Goal: Information Seeking & Learning: Check status

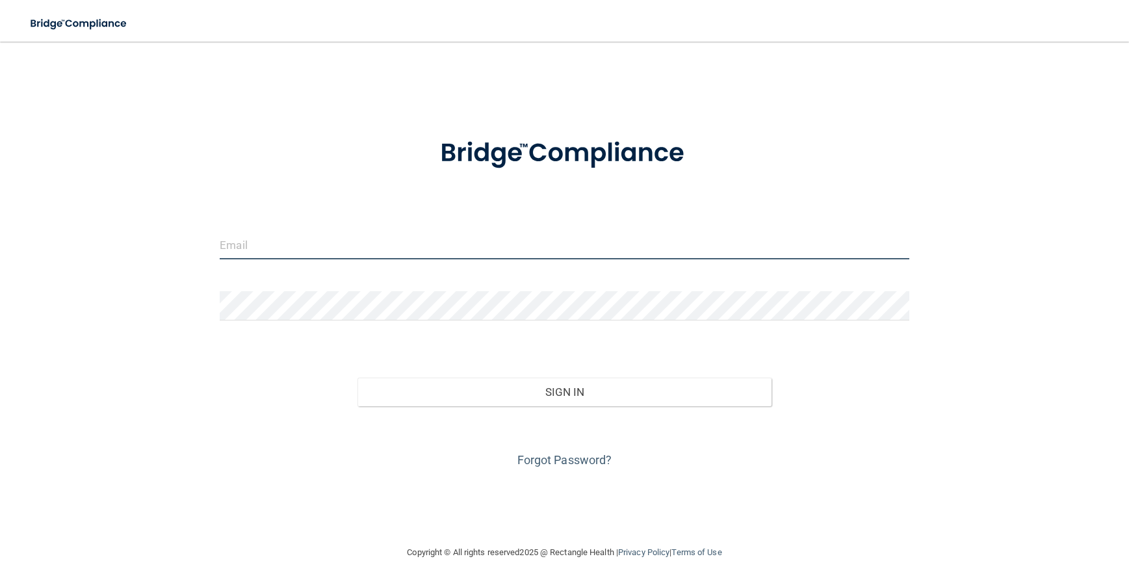
click at [259, 248] on input "email" at bounding box center [565, 244] width 690 height 29
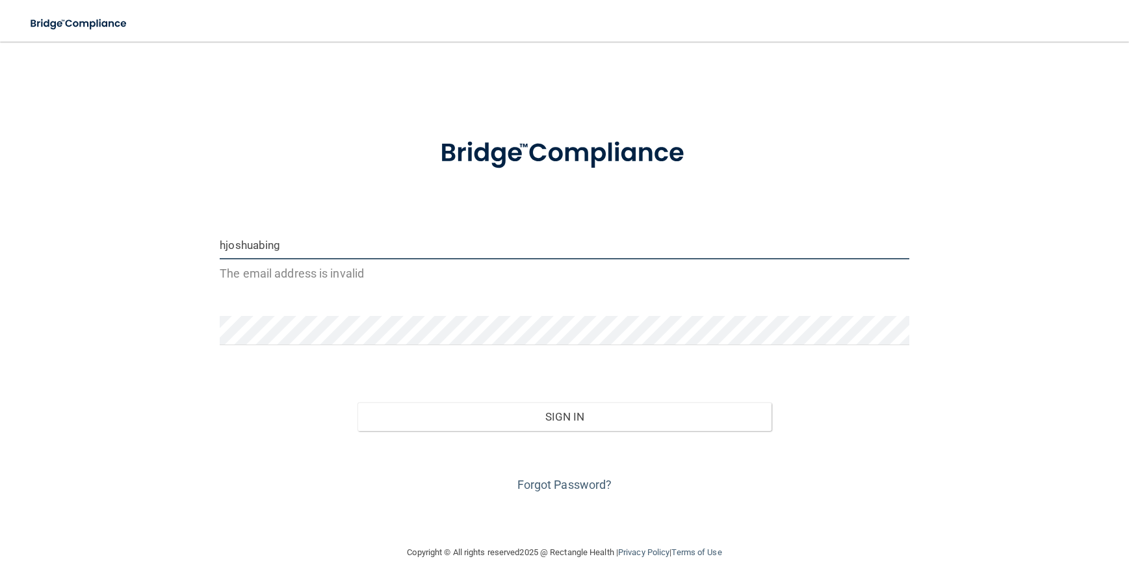
type input "[EMAIL_ADDRESS][DOMAIN_NAME]"
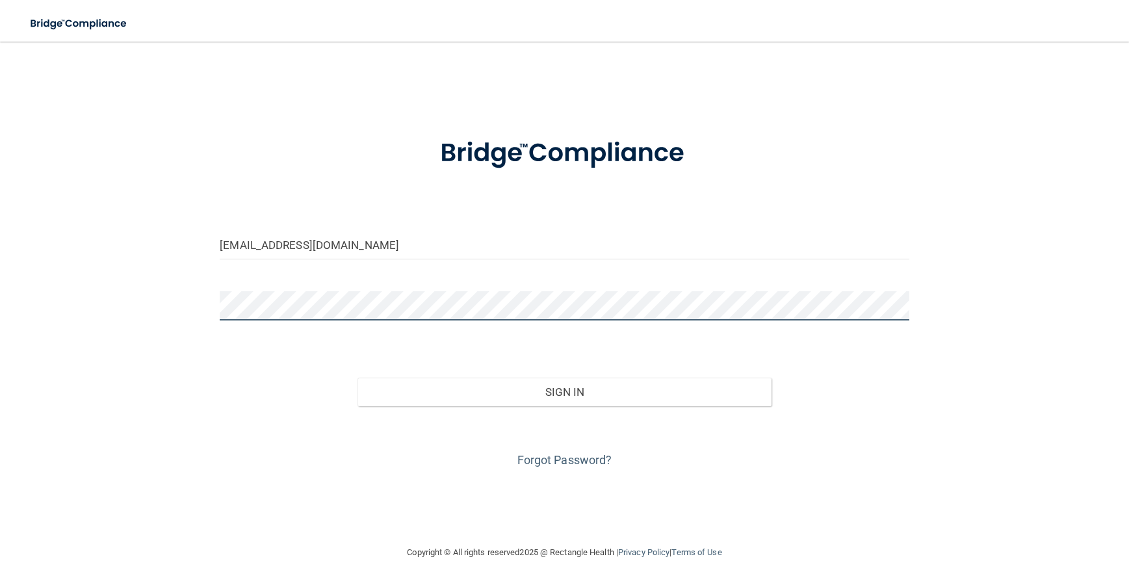
click at [358, 378] on button "Sign In" at bounding box center [564, 392] width 413 height 29
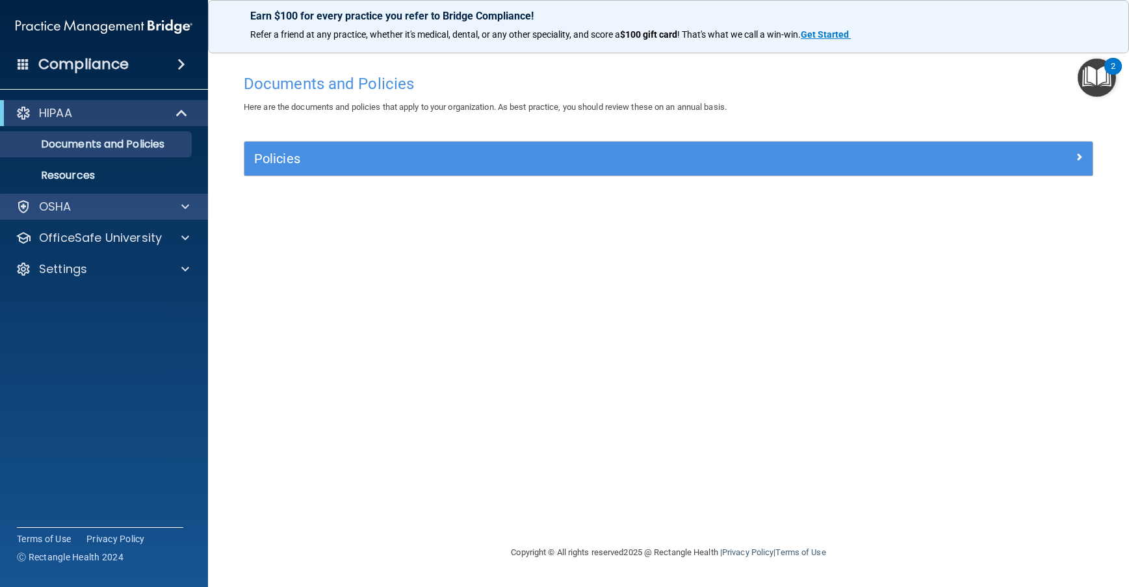
click at [124, 198] on div "OSHA" at bounding box center [104, 207] width 209 height 26
click at [179, 209] on div at bounding box center [183, 207] width 33 height 16
click at [54, 205] on p "OSHA" at bounding box center [55, 207] width 33 height 16
click at [83, 211] on div "OSHA" at bounding box center [86, 207] width 161 height 16
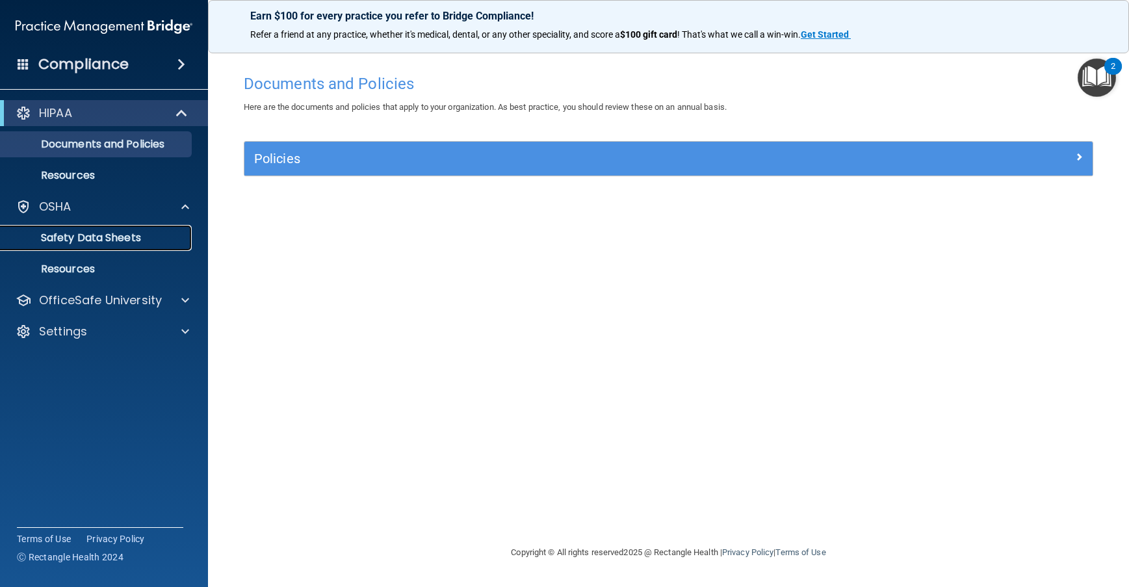
click at [136, 231] on p "Safety Data Sheets" at bounding box center [96, 237] width 177 height 13
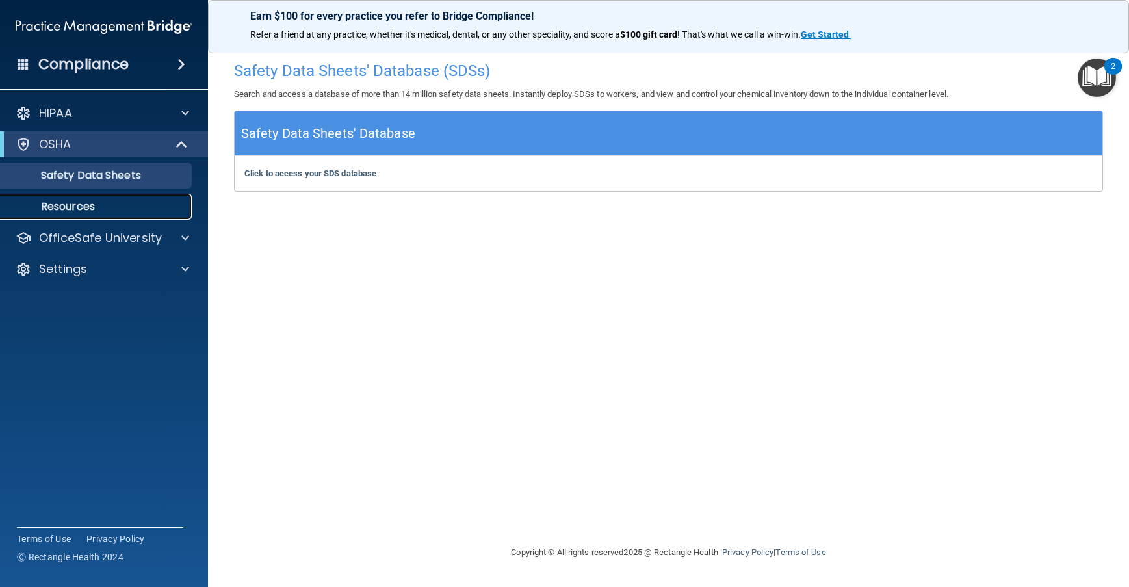
click at [75, 194] on link "Resources" at bounding box center [89, 207] width 205 height 26
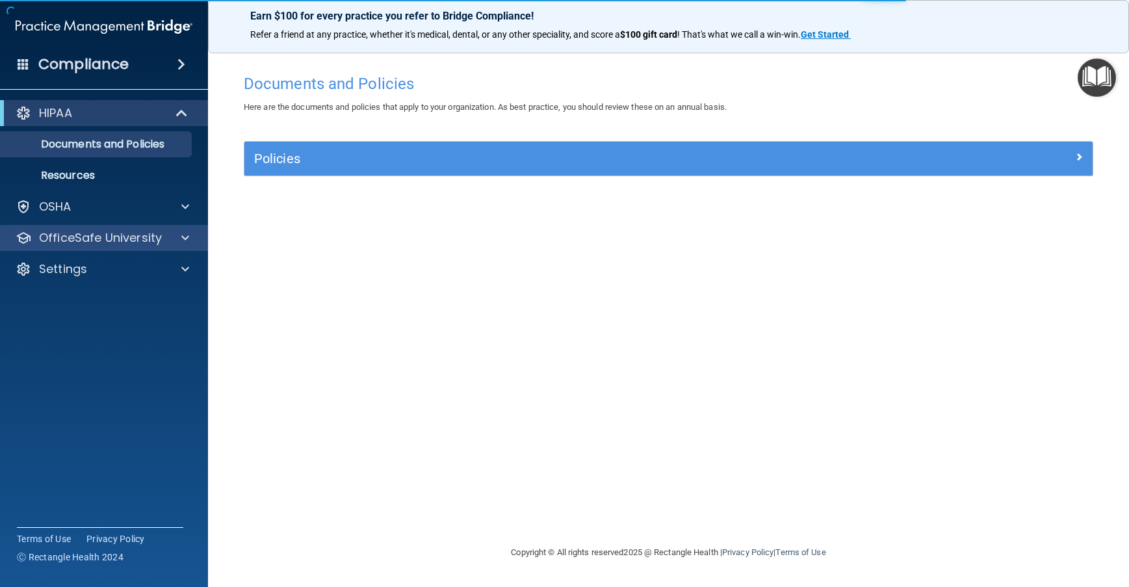
click at [99, 249] on div "OfficeSafe University" at bounding box center [104, 238] width 209 height 26
click at [175, 239] on div at bounding box center [183, 238] width 33 height 16
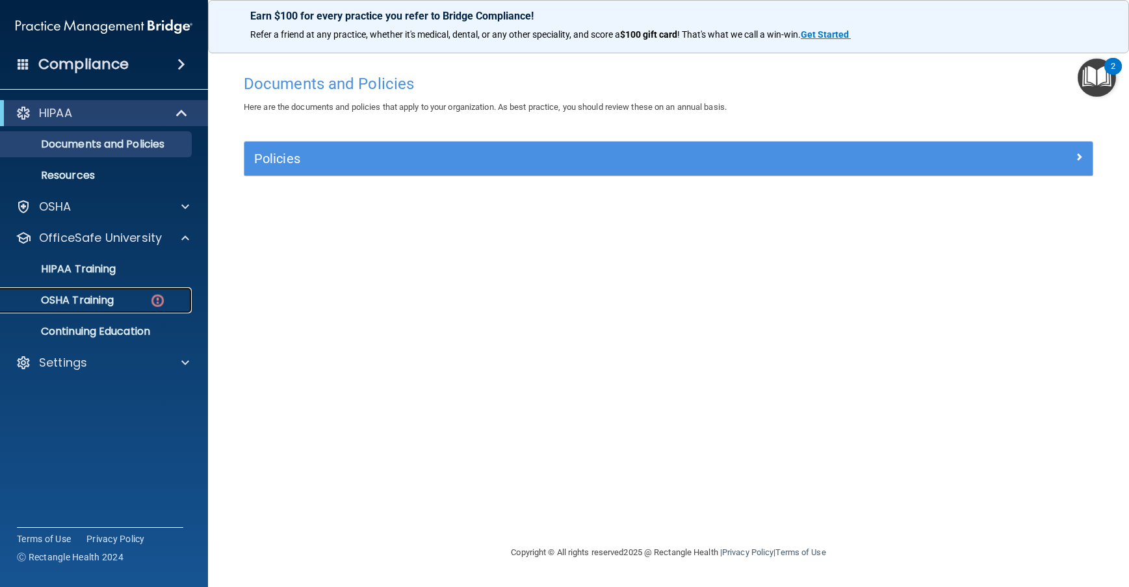
click at [141, 292] on link "OSHA Training" at bounding box center [89, 300] width 205 height 26
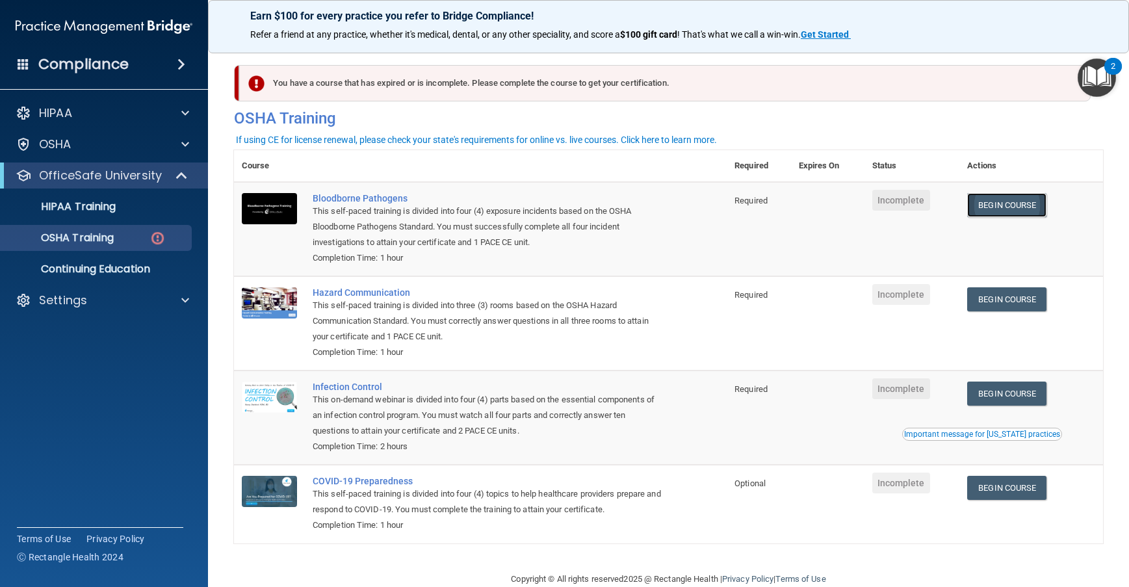
click at [989, 216] on link "Begin Course" at bounding box center [1006, 205] width 79 height 24
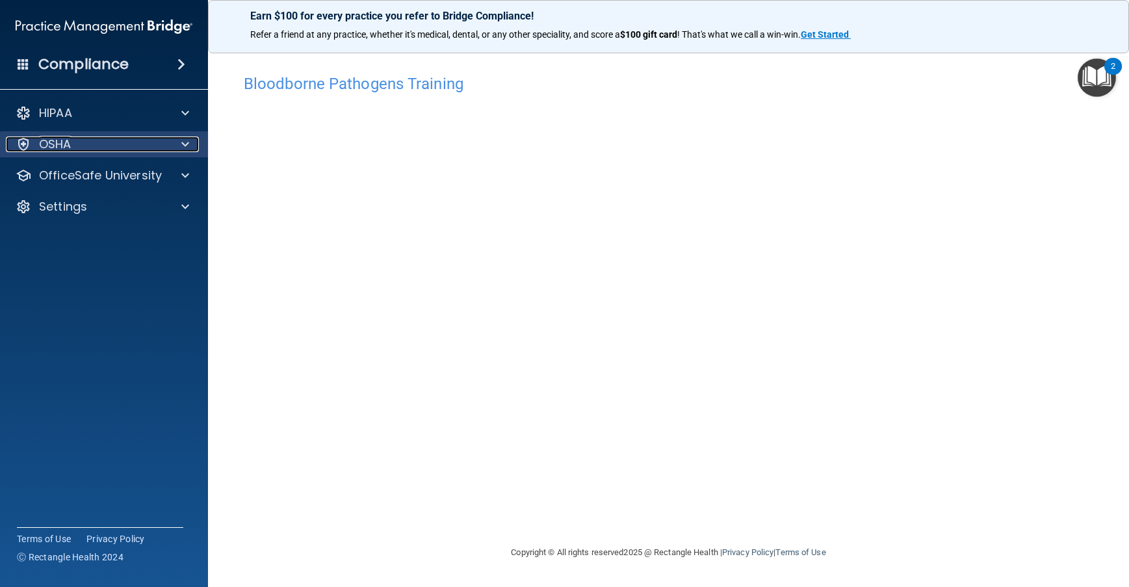
click at [159, 151] on div "OSHA" at bounding box center [86, 145] width 161 height 16
click at [157, 140] on div "OSHA" at bounding box center [86, 145] width 161 height 16
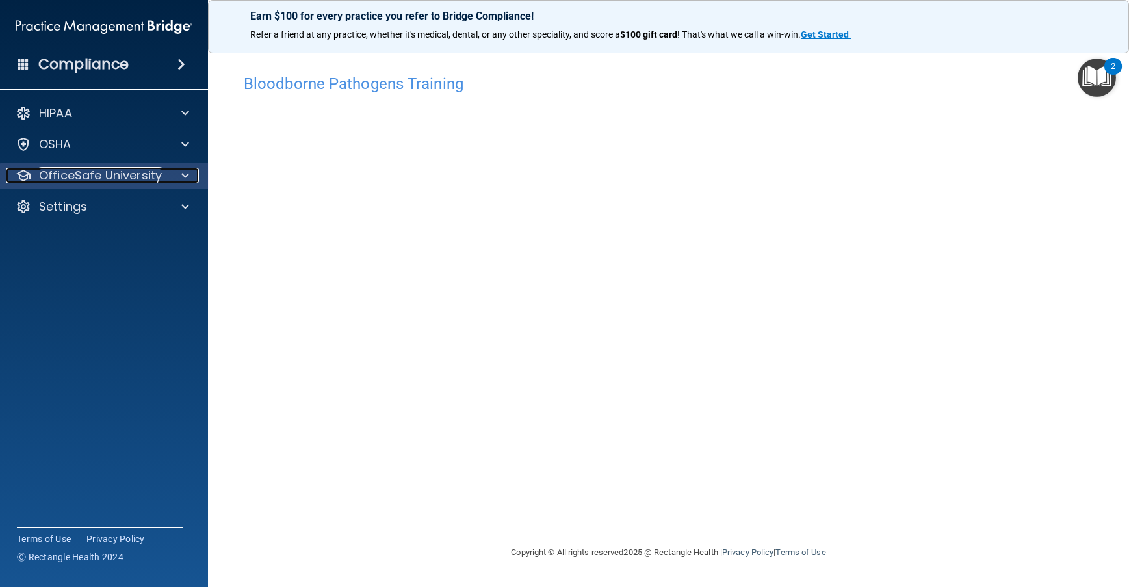
click at [159, 173] on p "OfficeSafe University" at bounding box center [100, 176] width 123 height 16
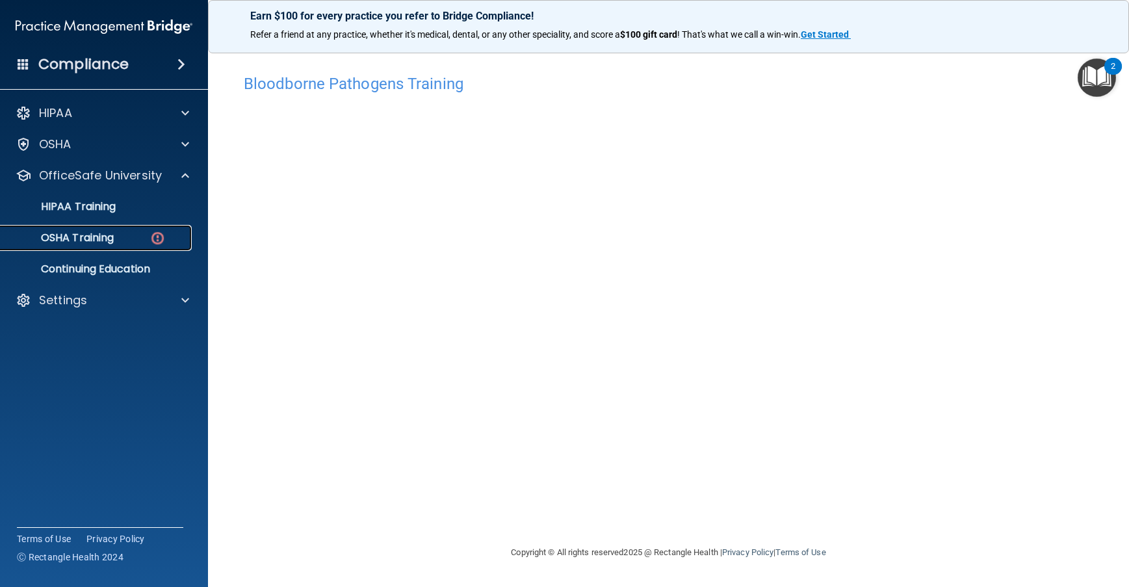
click at [157, 233] on img at bounding box center [158, 238] width 16 height 16
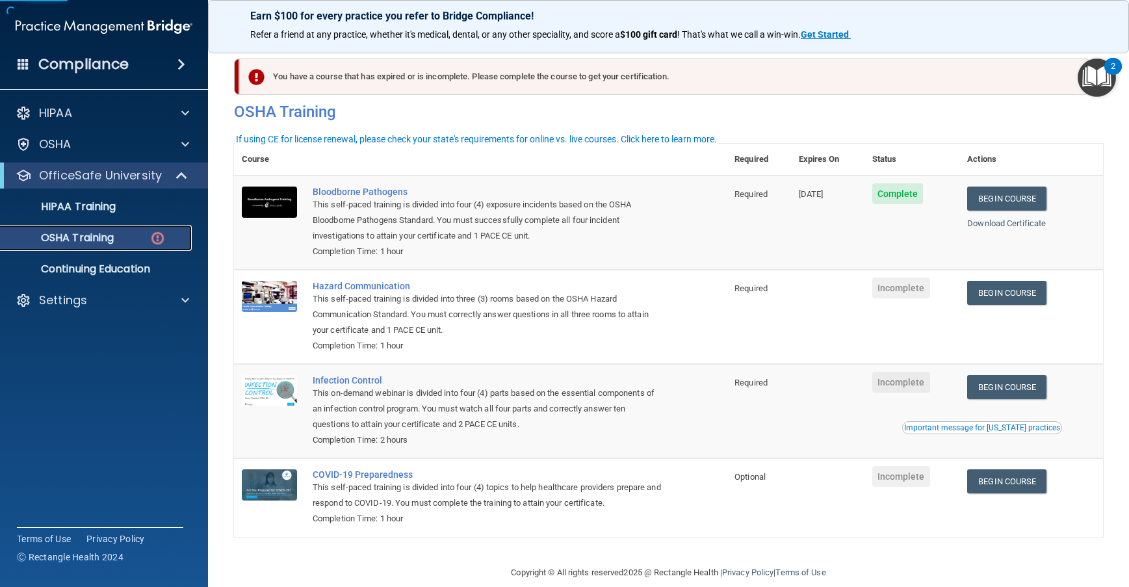
scroll to position [27, 0]
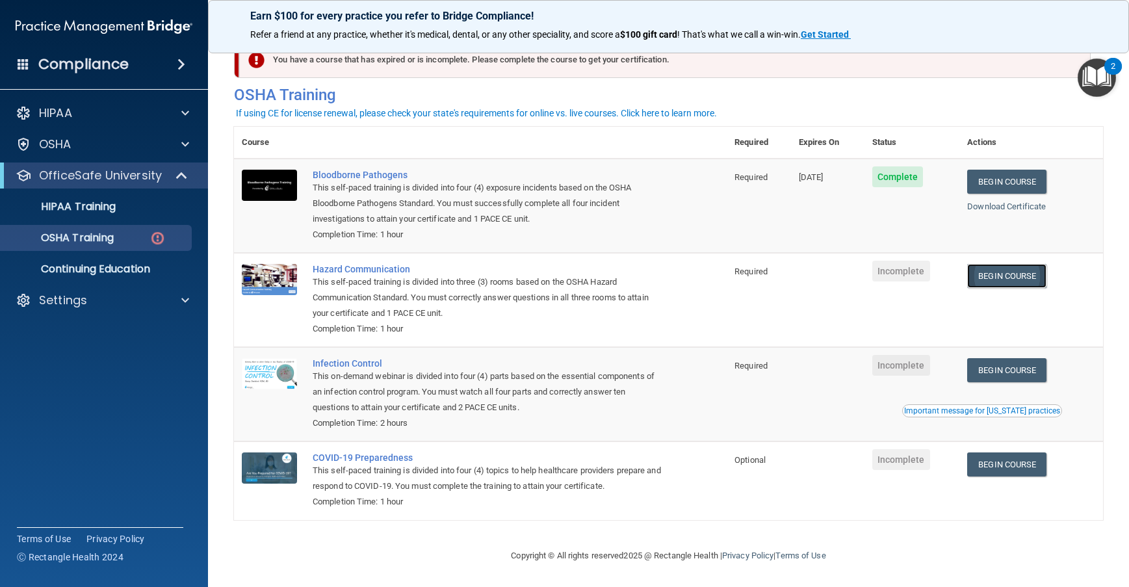
click at [980, 279] on link "Begin Course" at bounding box center [1006, 276] width 79 height 24
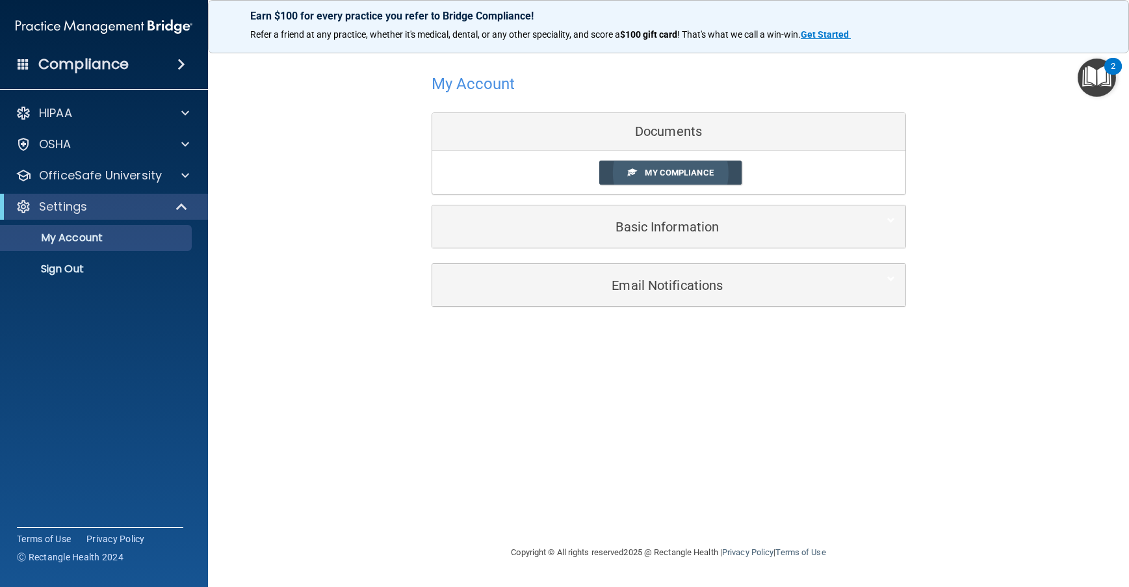
click at [681, 174] on span "My Compliance" at bounding box center [679, 173] width 68 height 10
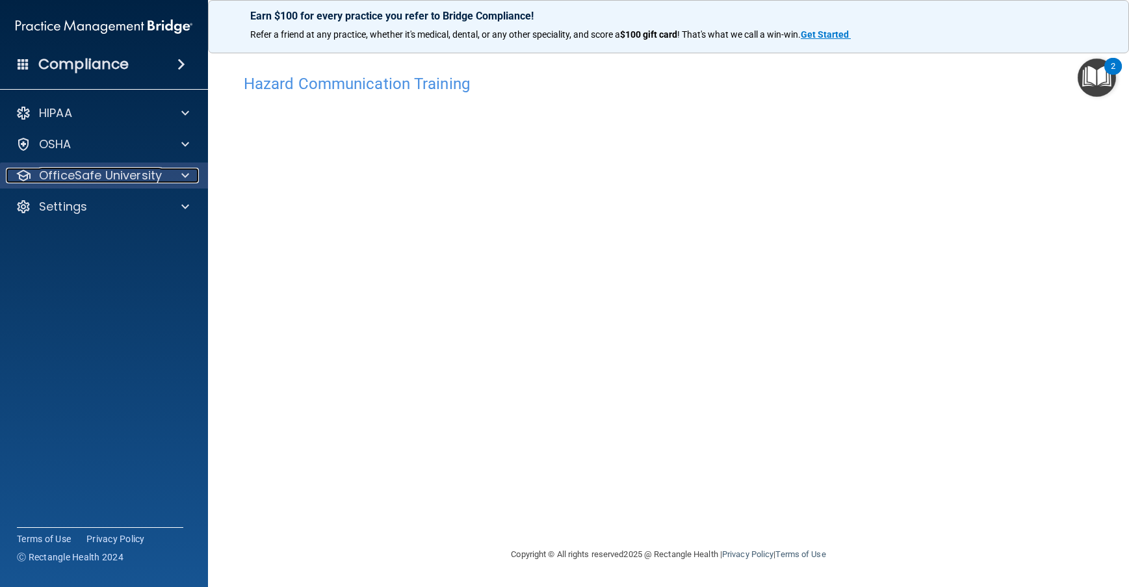
click at [144, 179] on p "OfficeSafe University" at bounding box center [100, 176] width 123 height 16
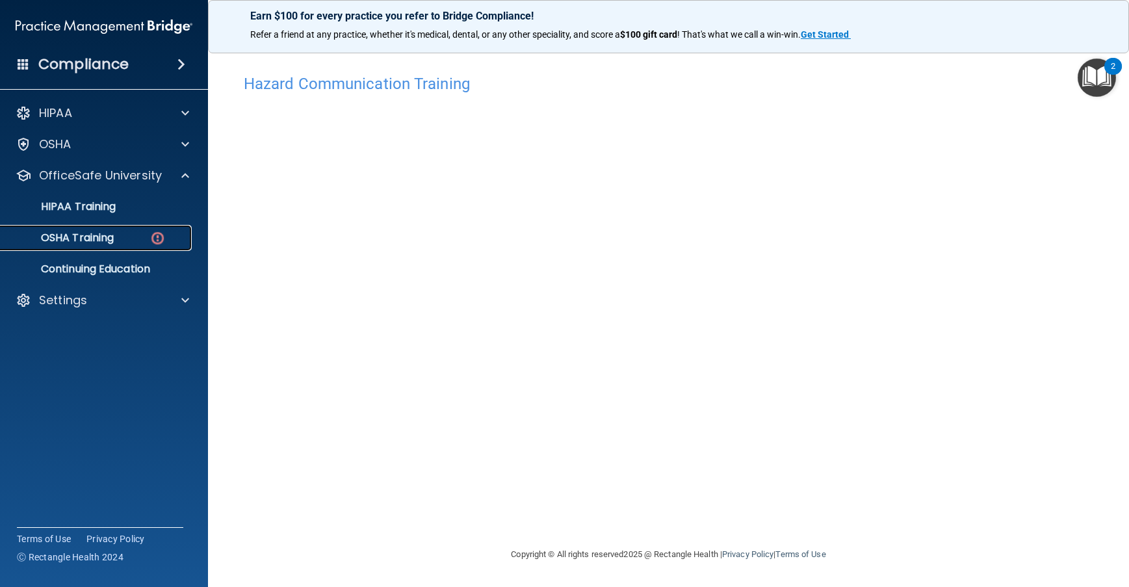
click at [150, 234] on img at bounding box center [158, 238] width 16 height 16
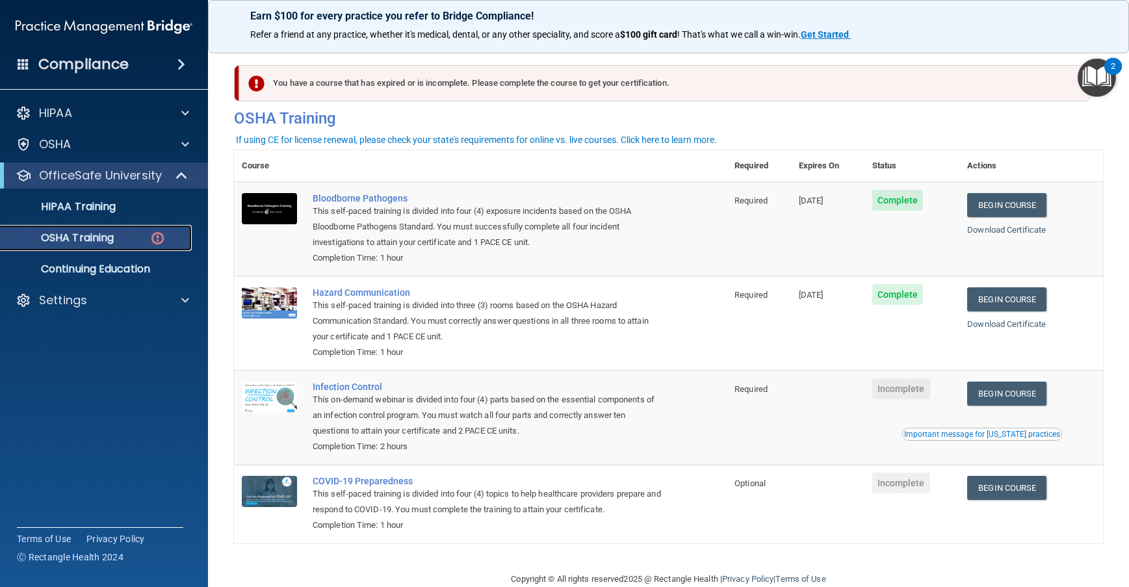
scroll to position [27, 0]
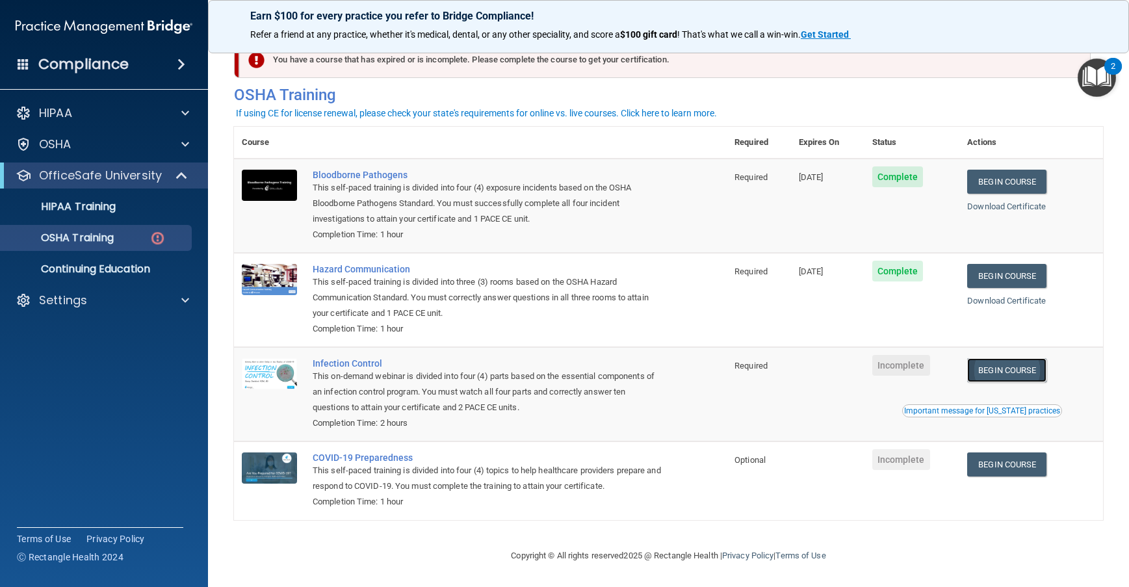
click at [1008, 366] on link "Begin Course" at bounding box center [1006, 370] width 79 height 24
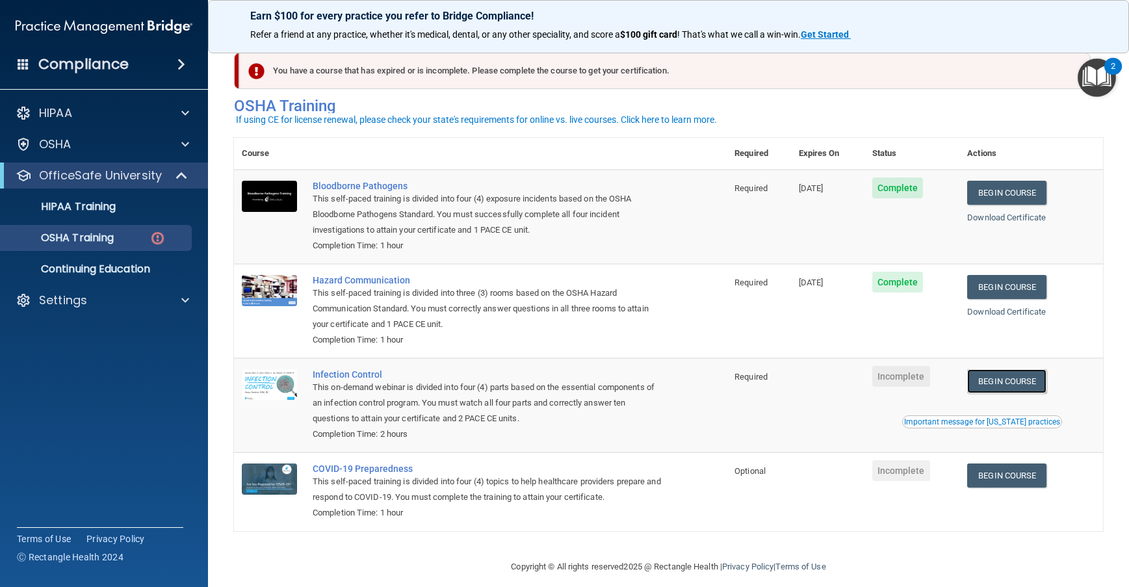
scroll to position [0, 0]
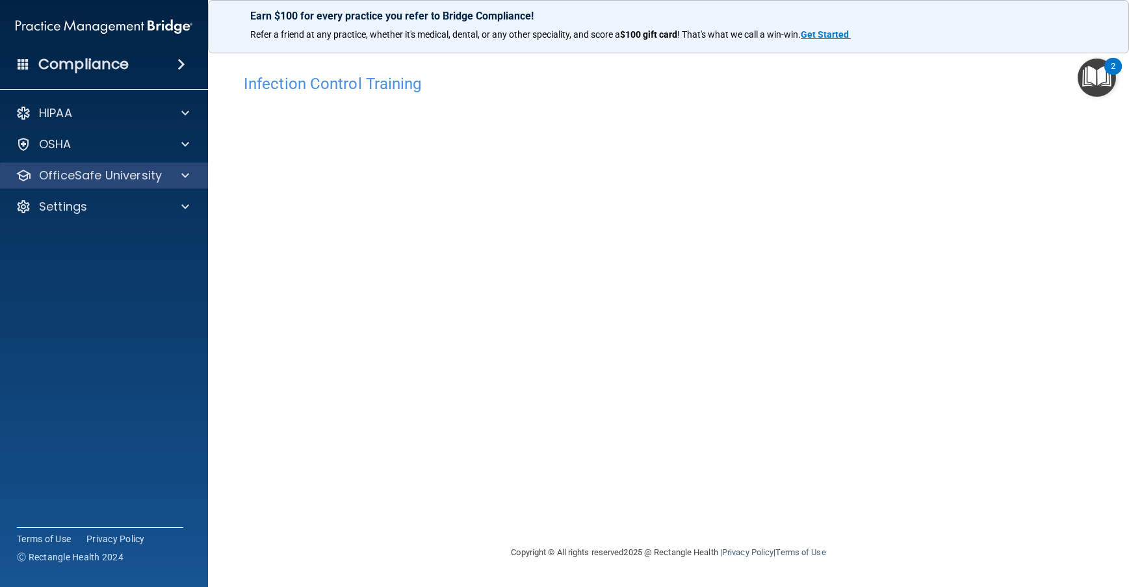
click at [125, 184] on div "OfficeSafe University" at bounding box center [104, 176] width 209 height 26
click at [187, 175] on span at bounding box center [185, 176] width 8 height 16
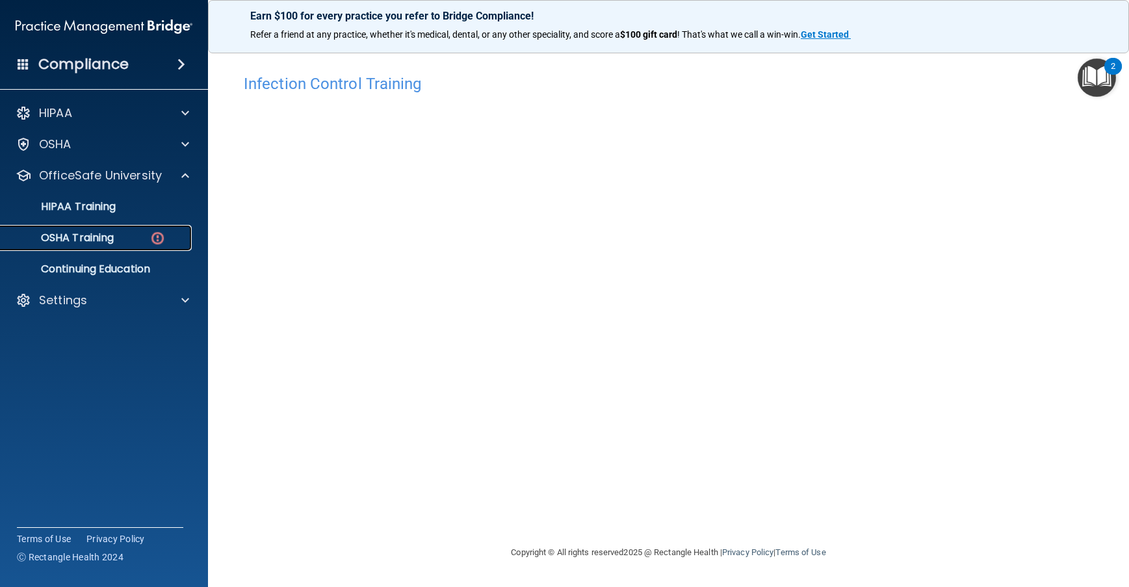
click at [150, 232] on img at bounding box center [158, 238] width 16 height 16
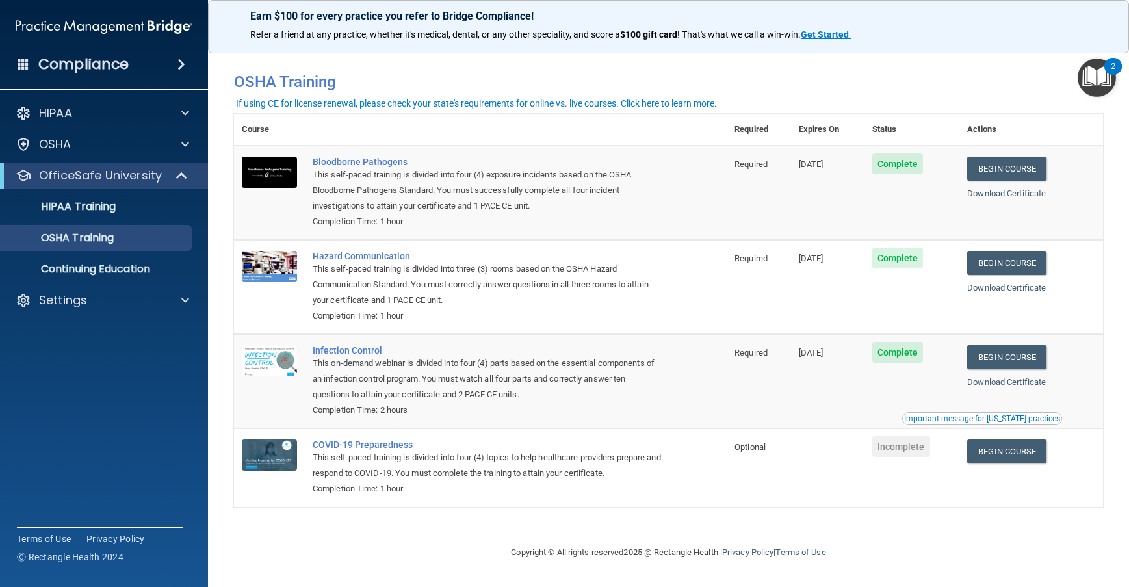
click at [926, 535] on footer "Copyright © All rights reserved 2025 @ Rectangle Health | Privacy Policy | Term…" at bounding box center [668, 553] width 869 height 42
click at [1099, 64] on img "Open Resource Center, 2 new notifications" at bounding box center [1097, 78] width 38 height 38
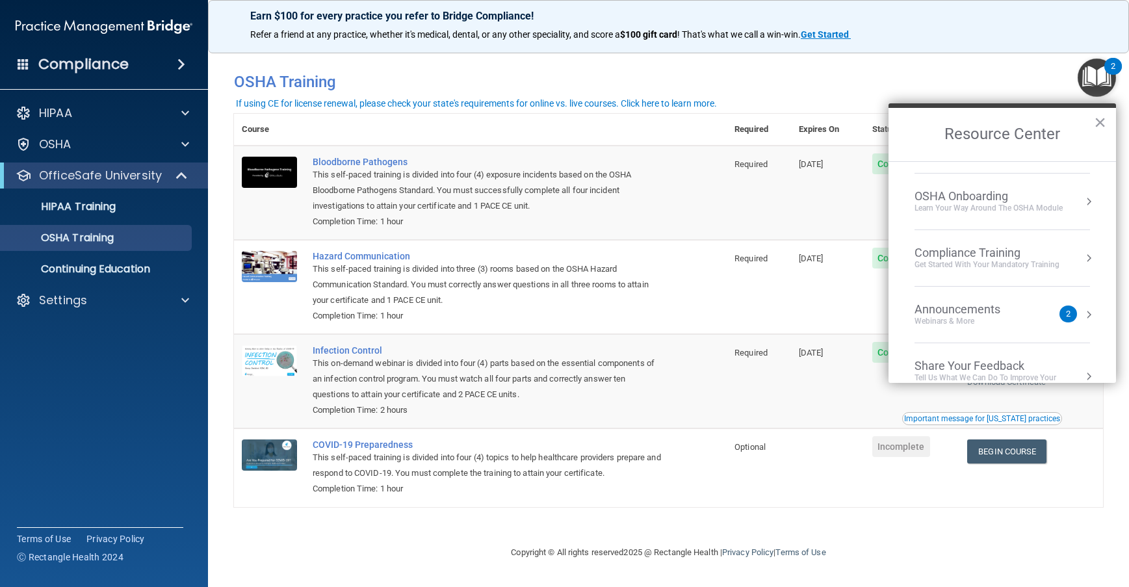
scroll to position [65, 0]
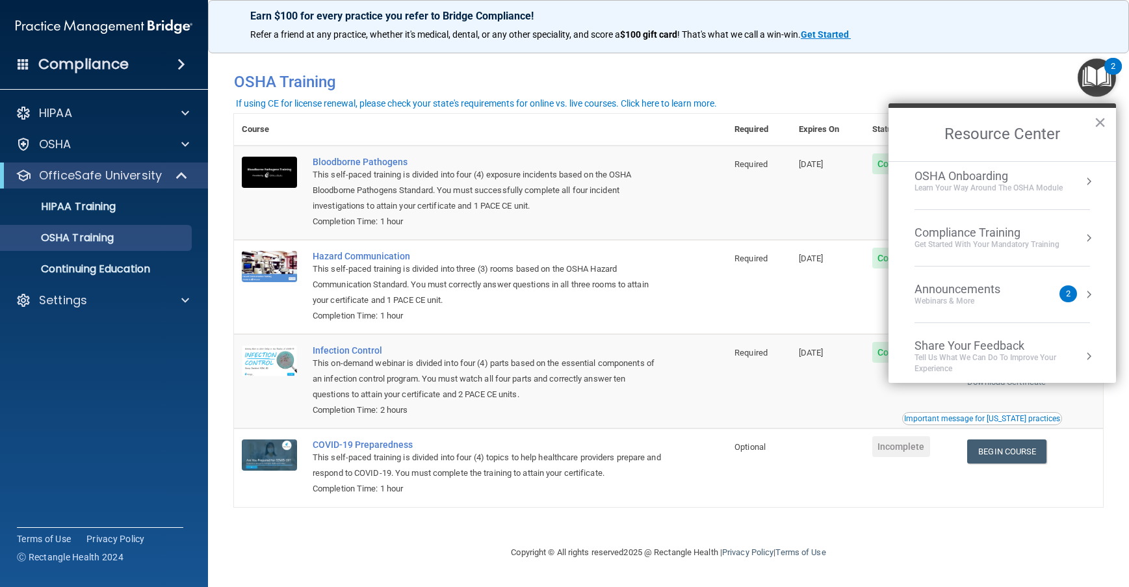
click at [1037, 289] on div "Announcements Webinars & More" at bounding box center [984, 294] width 138 height 25
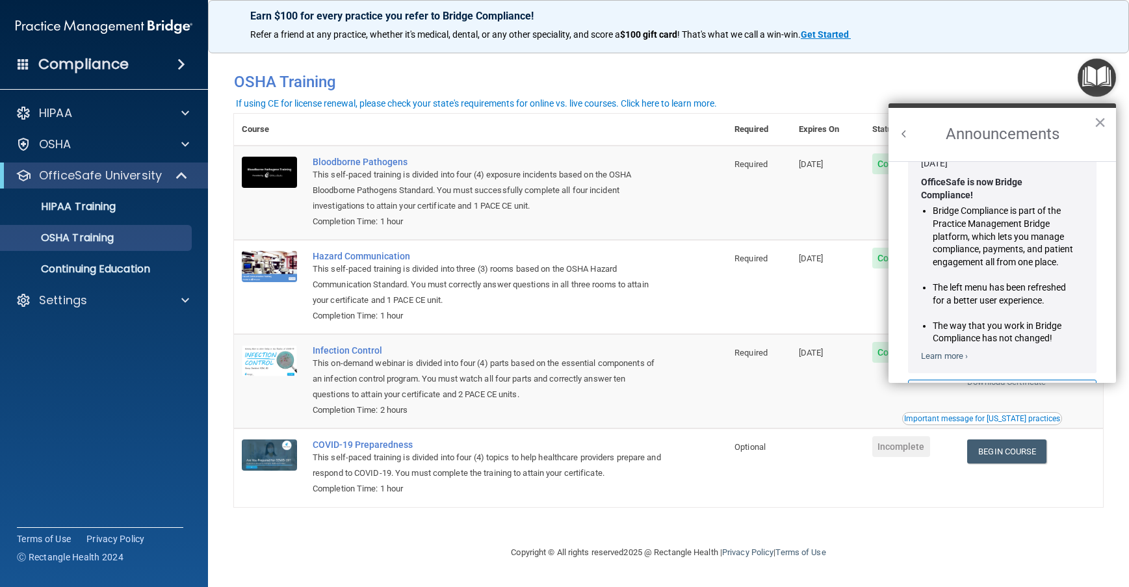
scroll to position [0, 0]
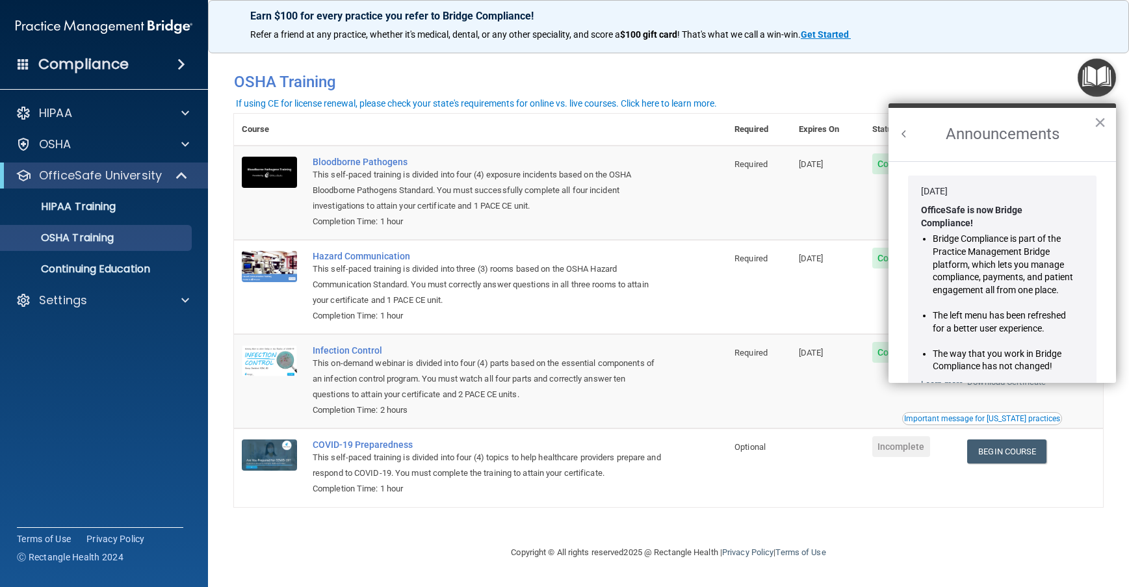
click at [151, 55] on div "Compliance" at bounding box center [104, 64] width 208 height 29
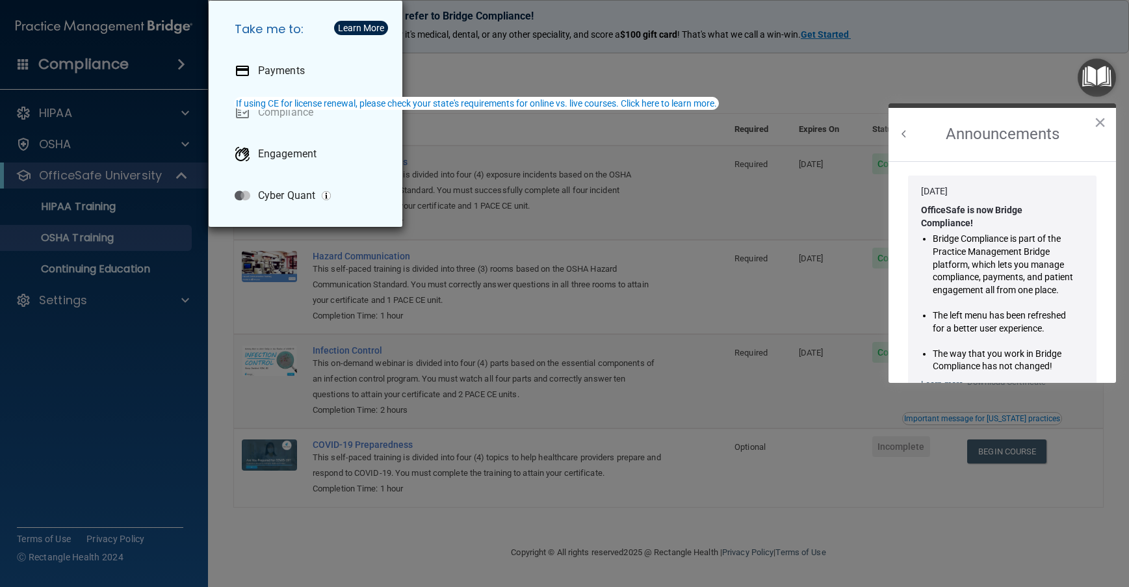
click at [477, 62] on div "Take me to: Payments Compliance Engagement Cyber Quant" at bounding box center [564, 293] width 1129 height 587
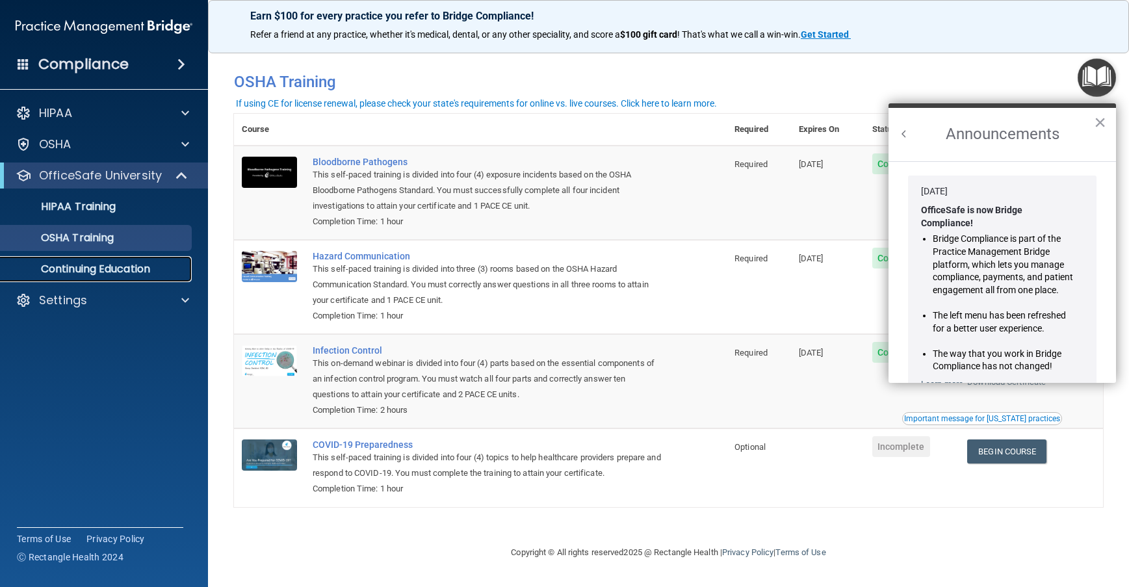
click at [131, 272] on p "Continuing Education" at bounding box center [96, 269] width 177 height 13
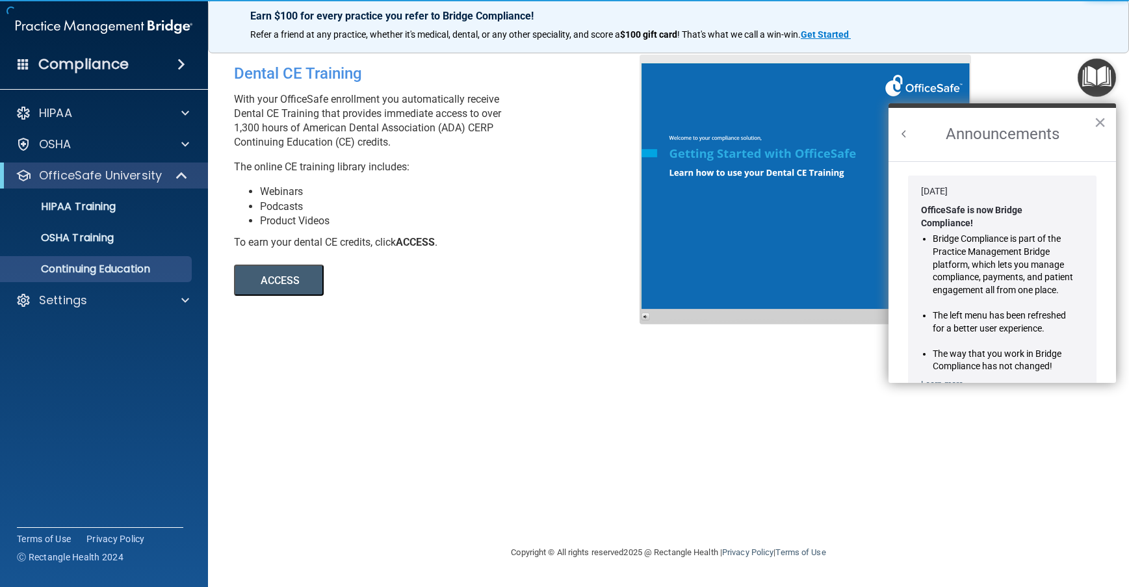
click at [563, 372] on div "Dental CE Training With your OfficeSafe enrollment you automatically receive De…" at bounding box center [668, 293] width 869 height 477
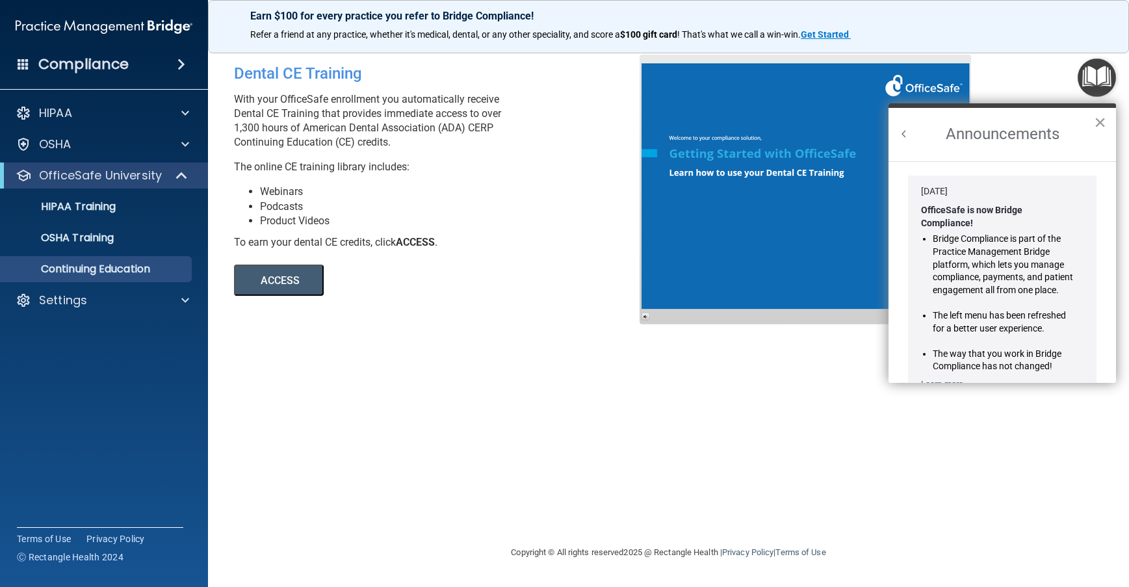
click at [1097, 124] on button "×" at bounding box center [1100, 122] width 12 height 21
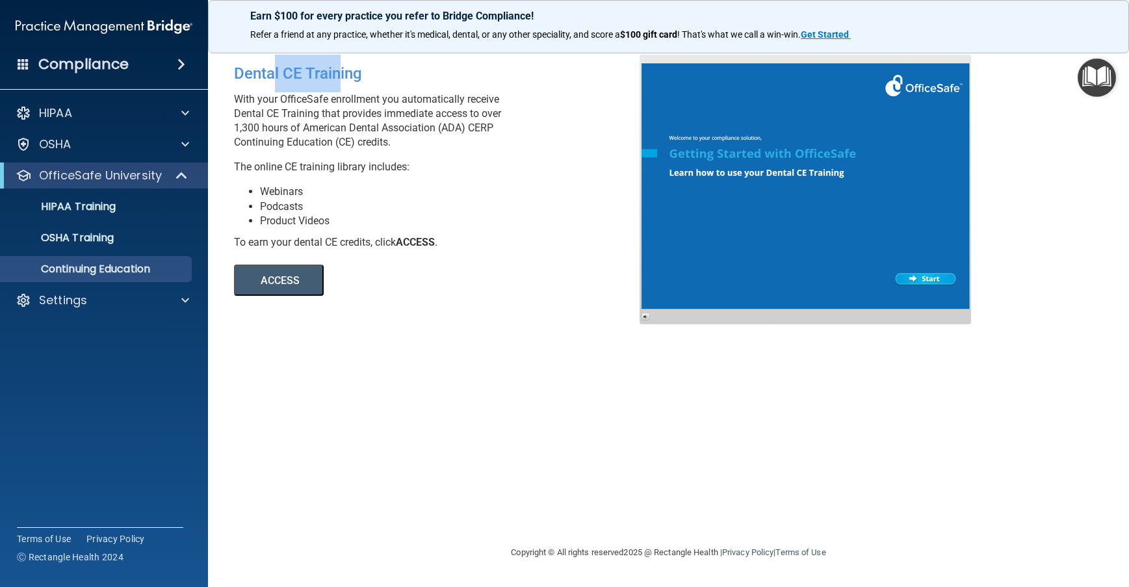
drag, startPoint x: 272, startPoint y: 77, endPoint x: 339, endPoint y: 83, distance: 67.3
click at [339, 83] on div "Dental CE Training" at bounding box center [441, 74] width 415 height 38
click at [103, 72] on h4 "Compliance" at bounding box center [83, 64] width 90 height 18
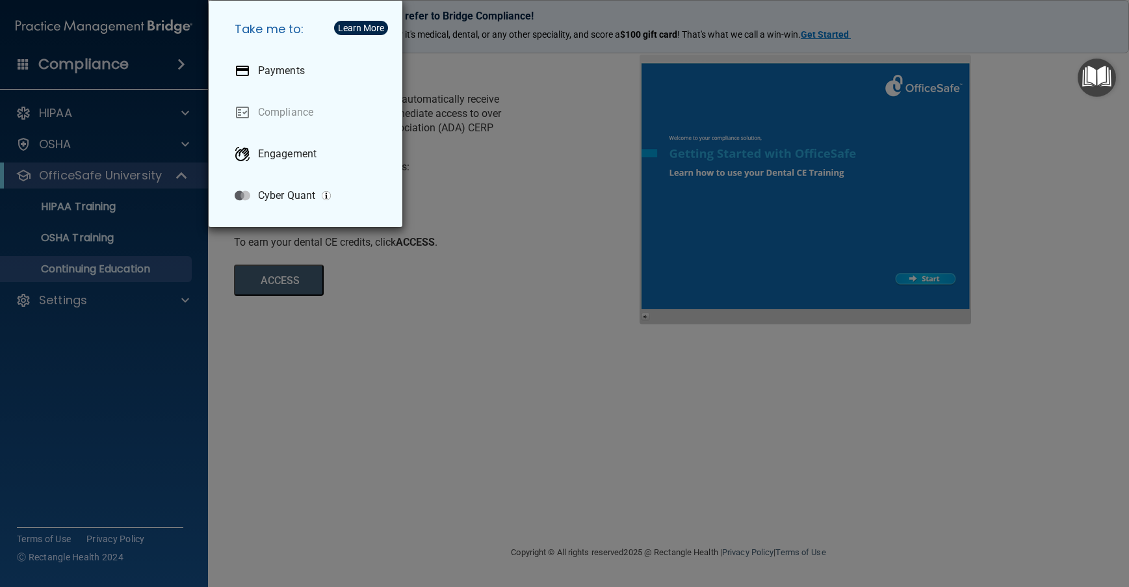
click at [152, 81] on div "Take me to: Payments Compliance Engagement Cyber Quant" at bounding box center [564, 293] width 1129 height 587
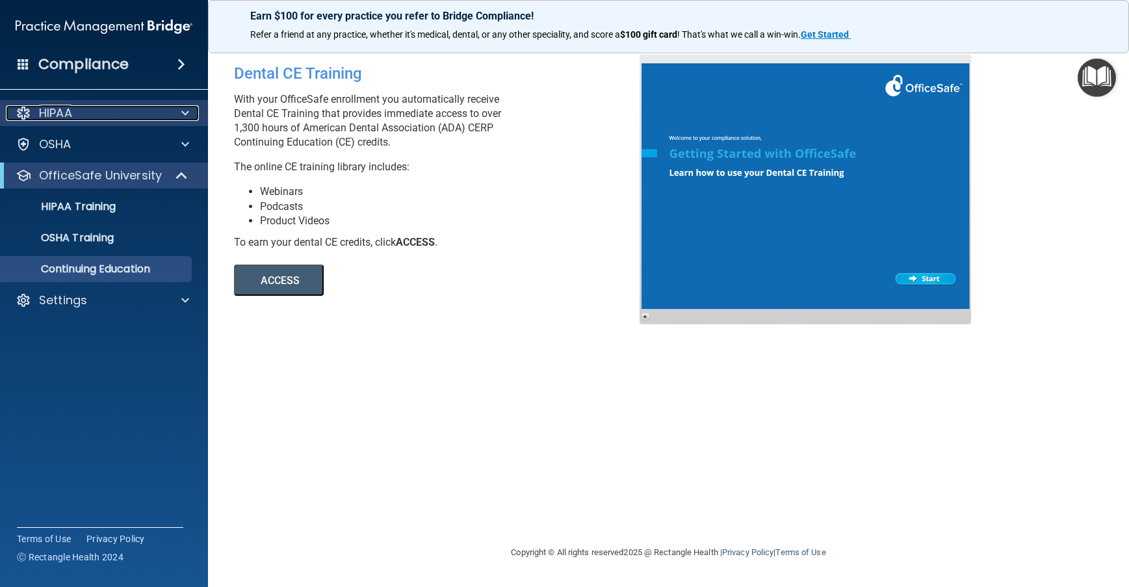
click at [146, 112] on div "HIPAA" at bounding box center [86, 113] width 161 height 16
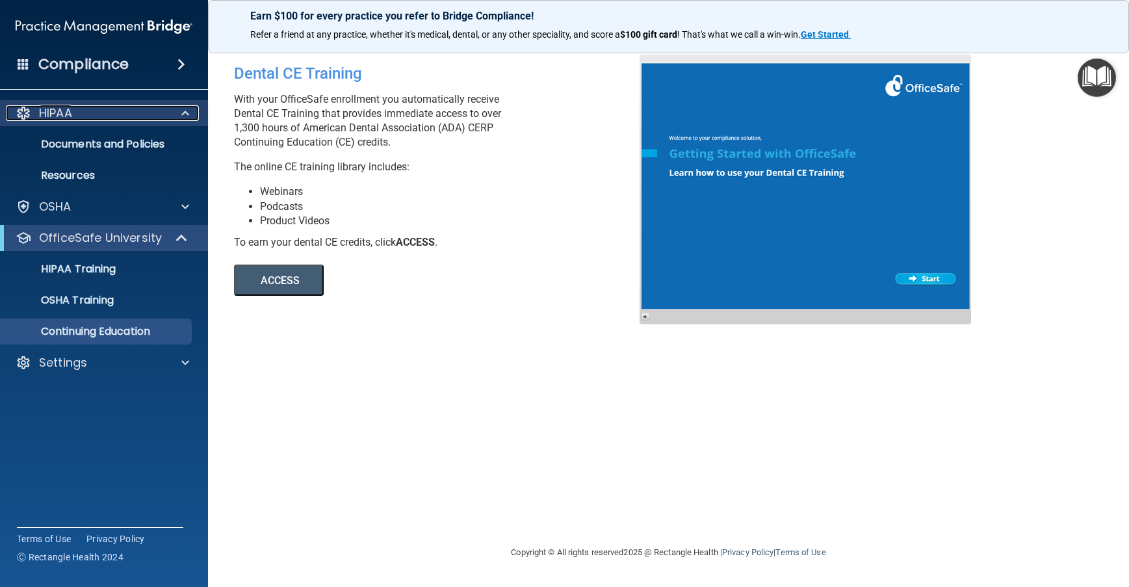
click at [146, 112] on div "HIPAA" at bounding box center [86, 113] width 161 height 16
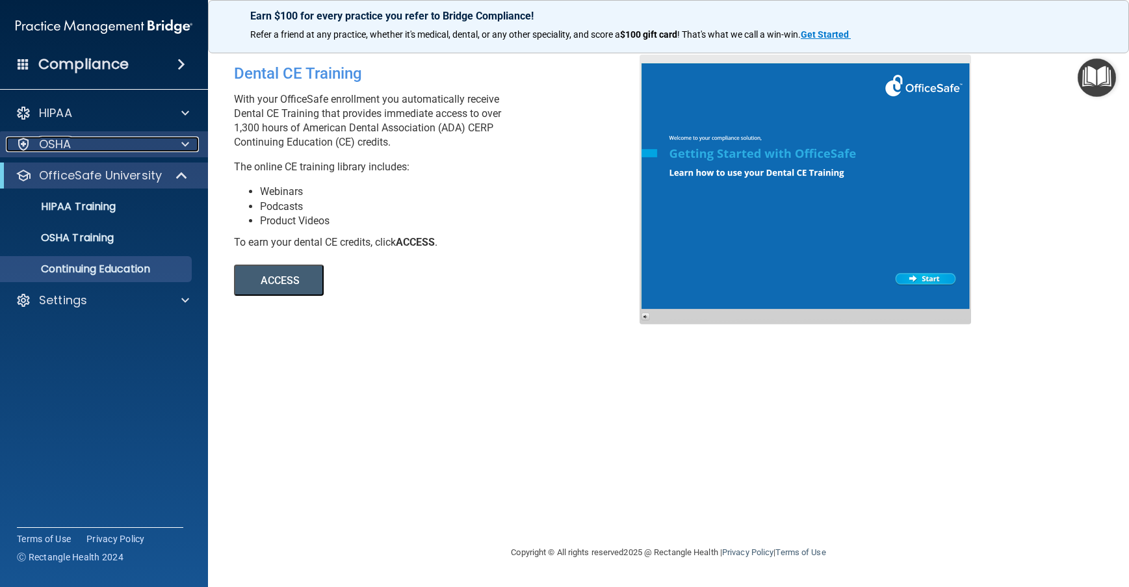
click at [152, 141] on div "OSHA" at bounding box center [86, 145] width 161 height 16
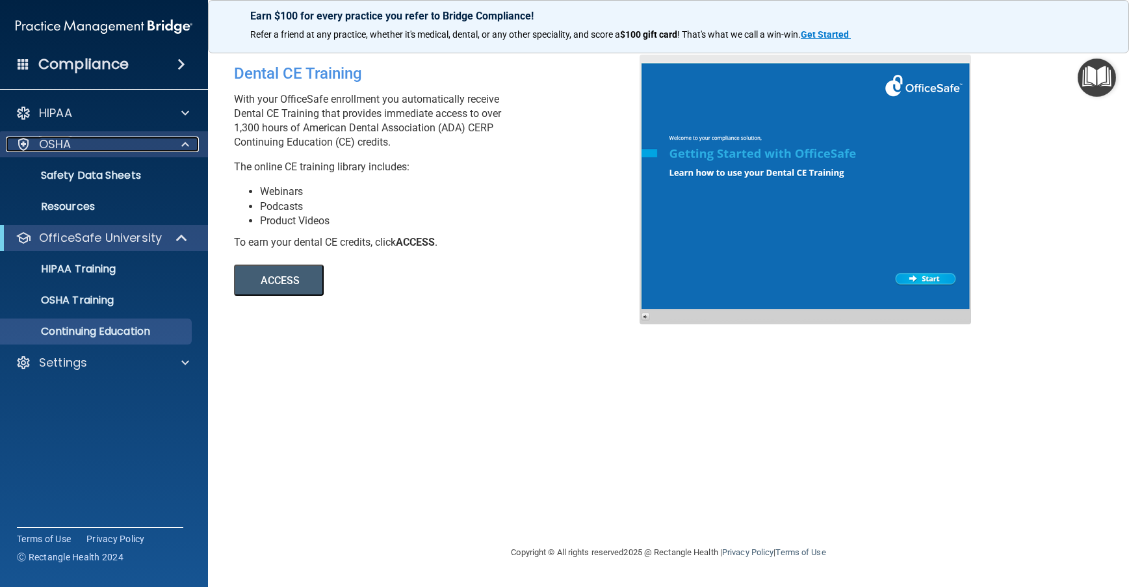
click at [152, 143] on div "OSHA" at bounding box center [86, 145] width 161 height 16
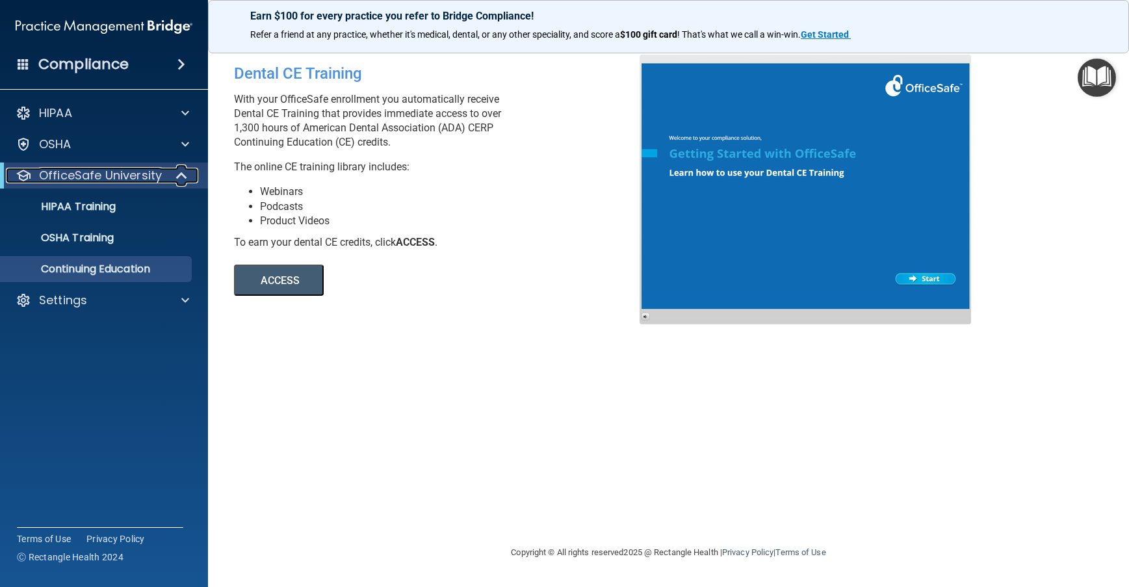
click at [166, 177] on div at bounding box center [182, 176] width 32 height 16
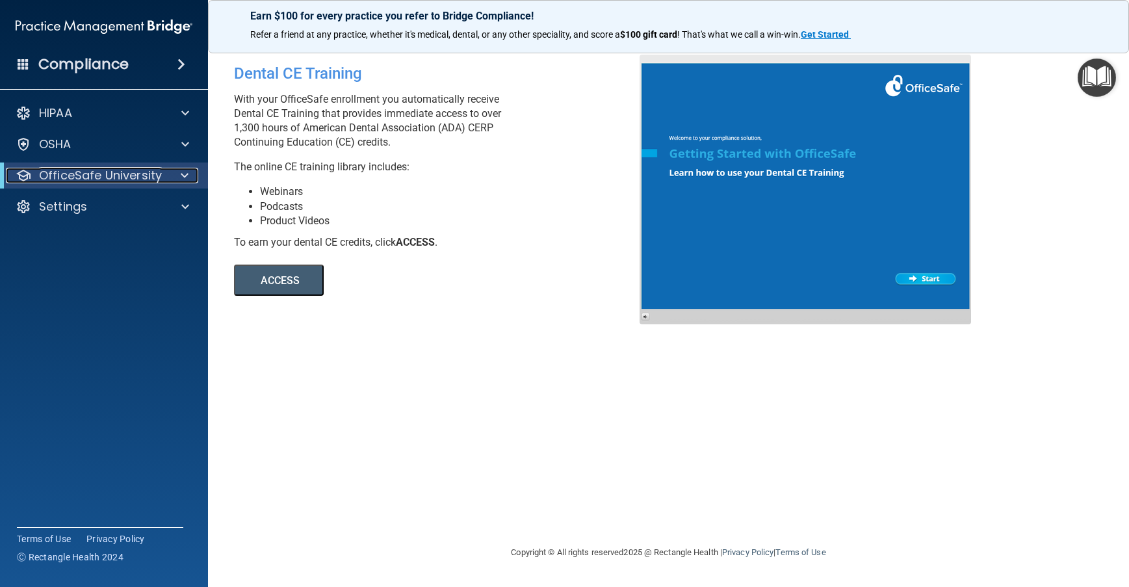
click at [166, 177] on div at bounding box center [182, 176] width 32 height 16
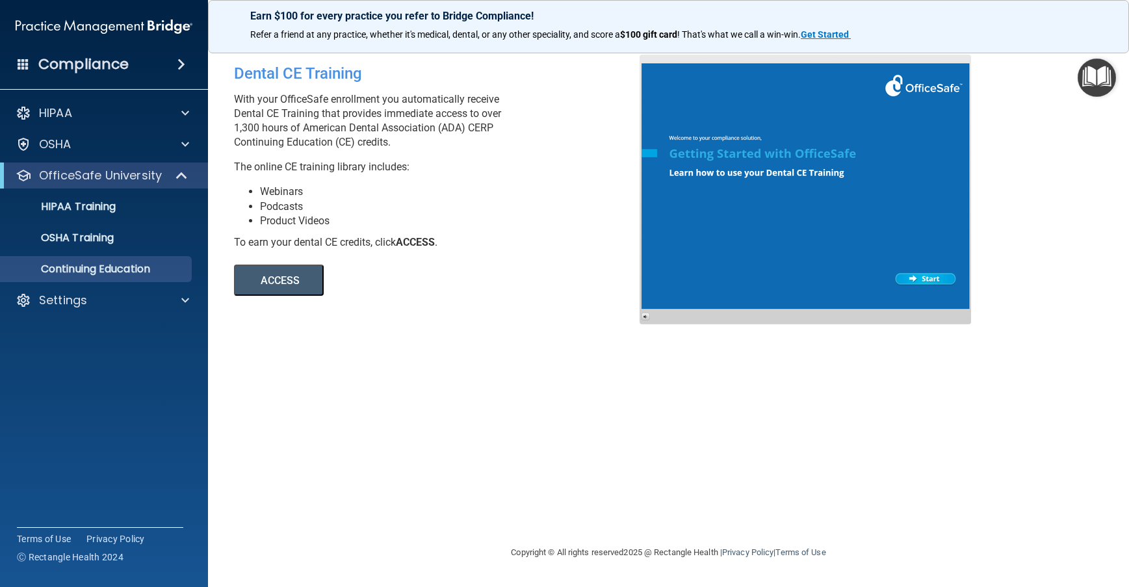
click at [26, 71] on div "Compliance" at bounding box center [104, 64] width 208 height 29
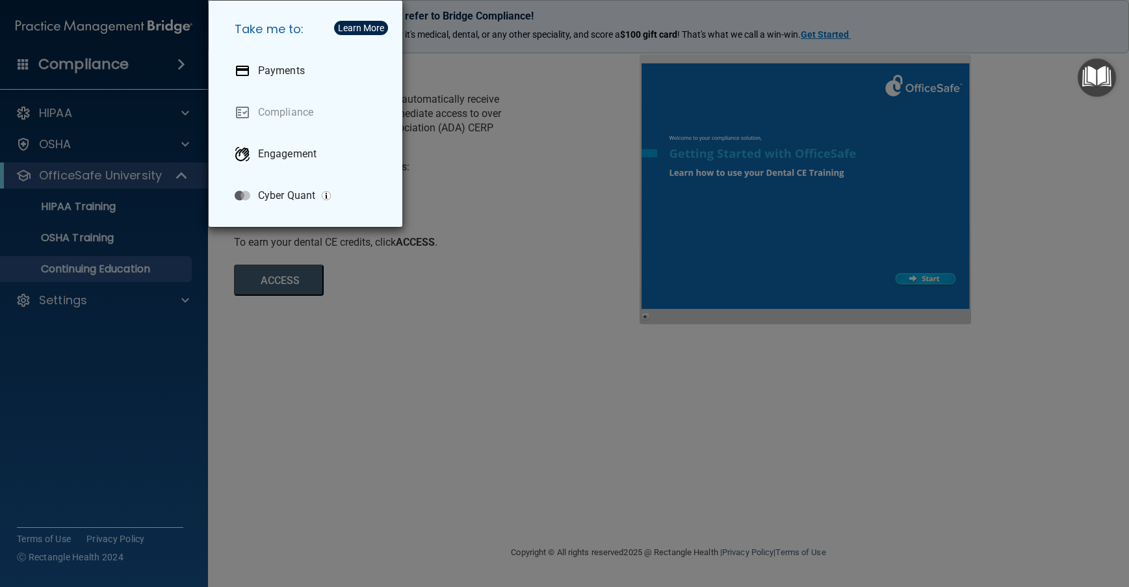
click at [156, 142] on div "Take me to: Payments Compliance Engagement Cyber Quant" at bounding box center [564, 293] width 1129 height 587
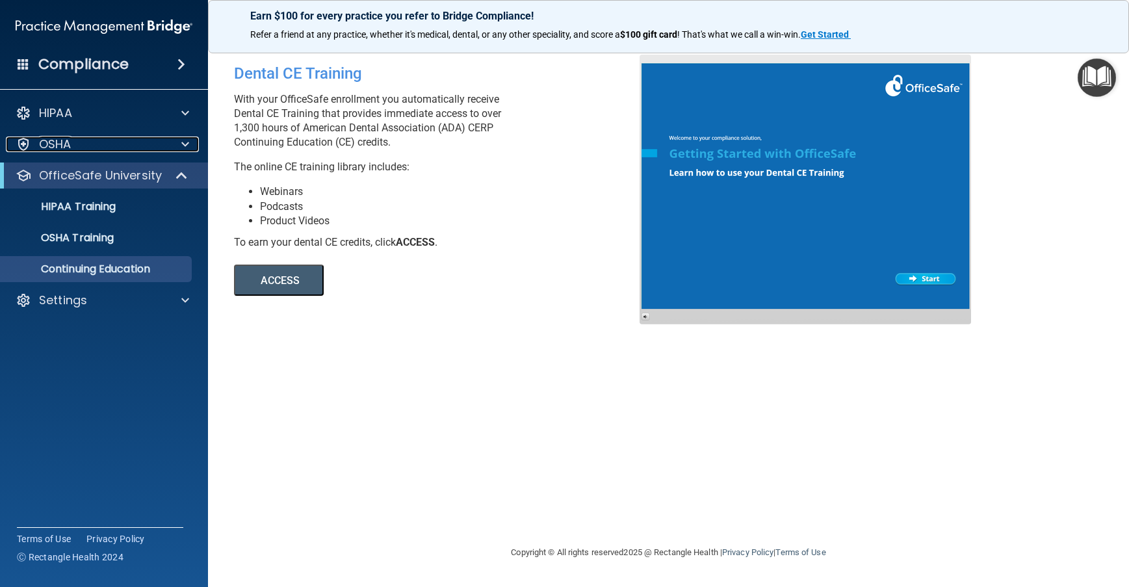
click at [148, 142] on div "OSHA" at bounding box center [86, 145] width 161 height 16
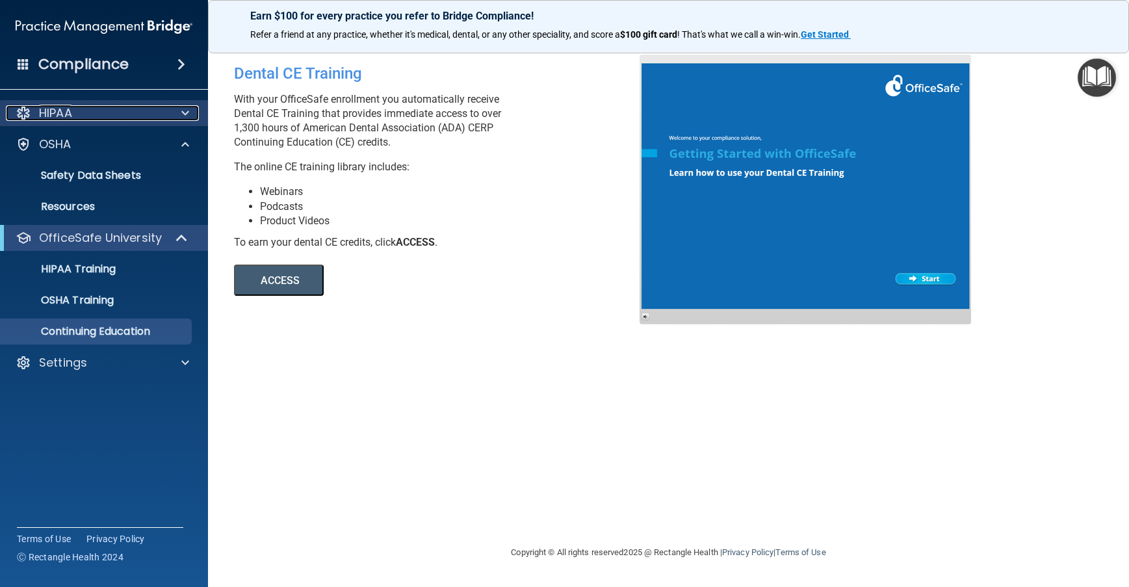
click at [153, 115] on div "HIPAA" at bounding box center [86, 113] width 161 height 16
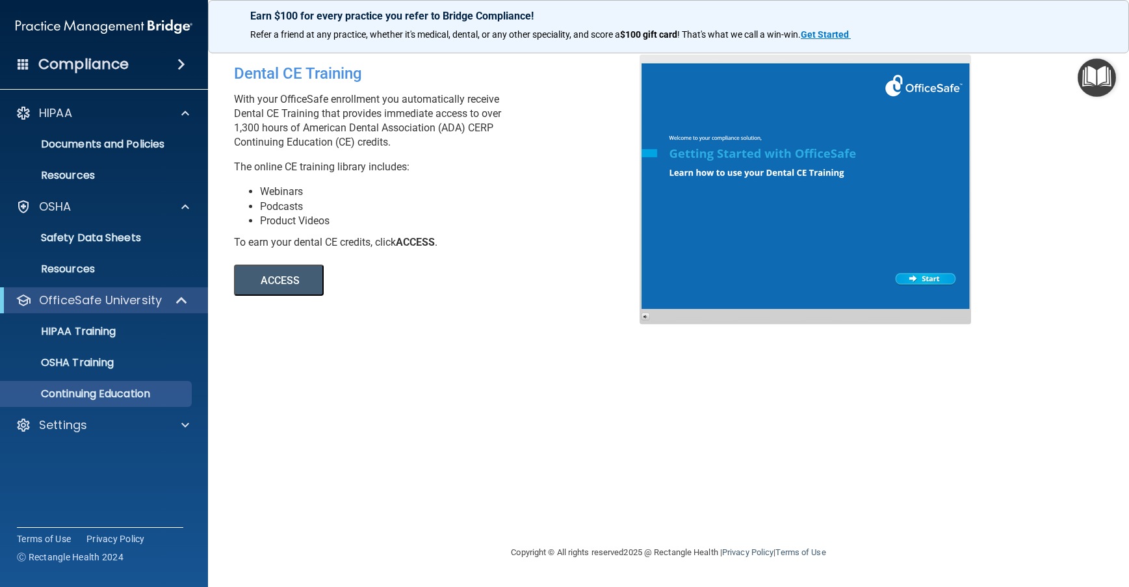
click at [153, 129] on ul "Documents and Policies Report an Incident Business Associates Emergency Plannin…" at bounding box center [104, 157] width 235 height 62
click at [154, 135] on link "Documents and Policies" at bounding box center [89, 144] width 205 height 26
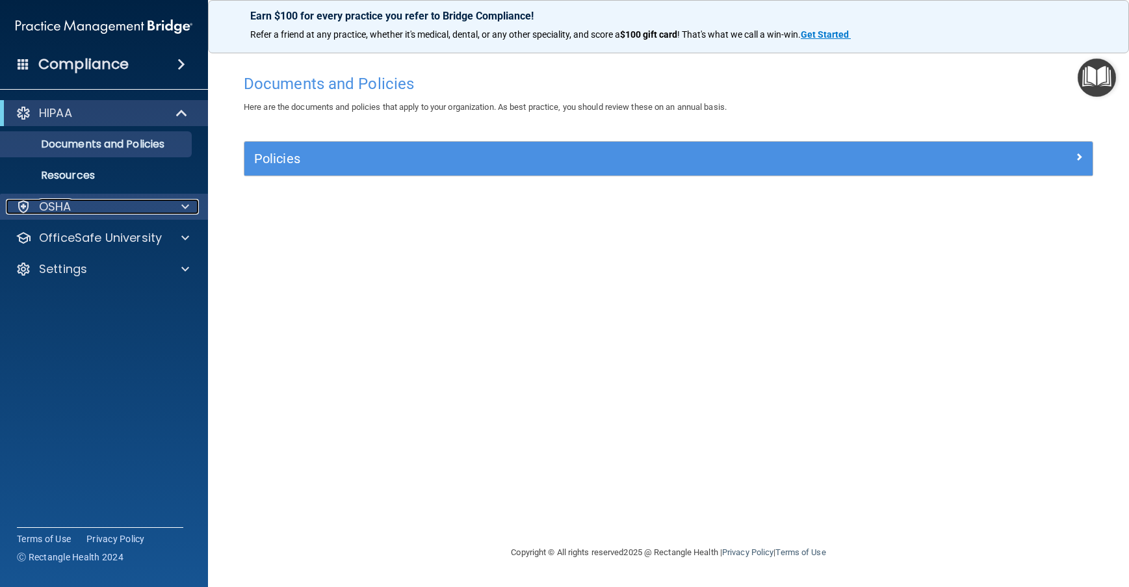
click at [134, 203] on div "OSHA" at bounding box center [86, 207] width 161 height 16
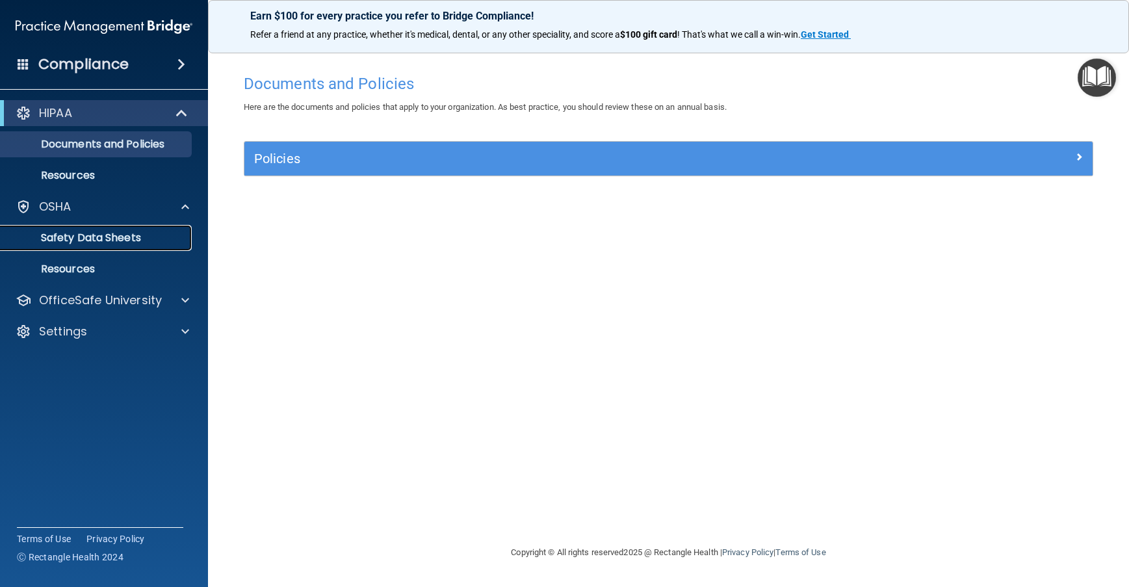
click at [130, 248] on link "Safety Data Sheets" at bounding box center [89, 238] width 205 height 26
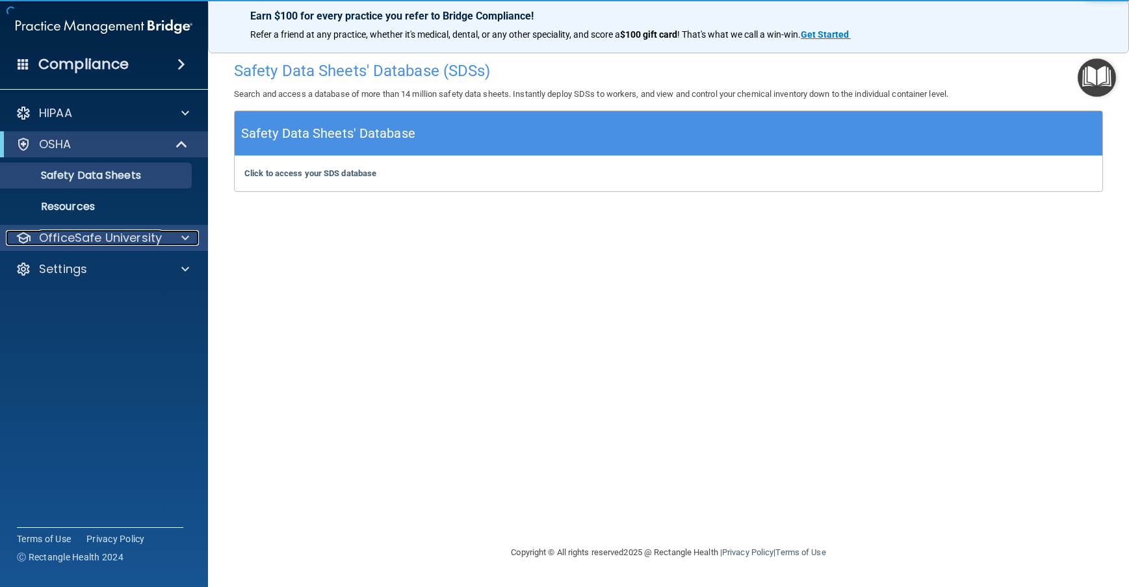
click at [138, 231] on p "OfficeSafe University" at bounding box center [100, 238] width 123 height 16
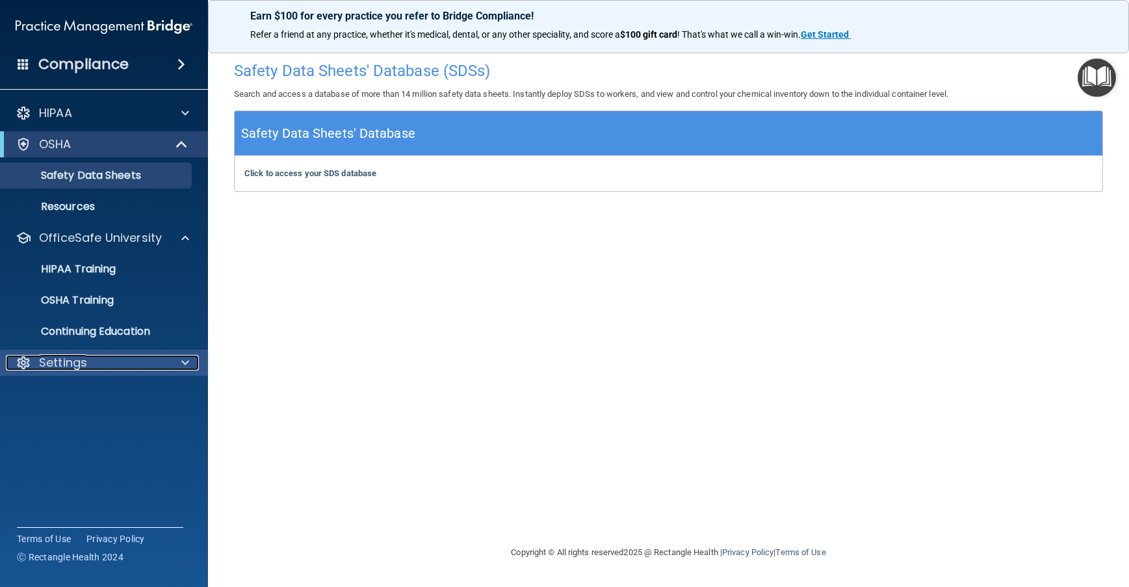
click at [145, 361] on div "Settings" at bounding box center [86, 363] width 161 height 16
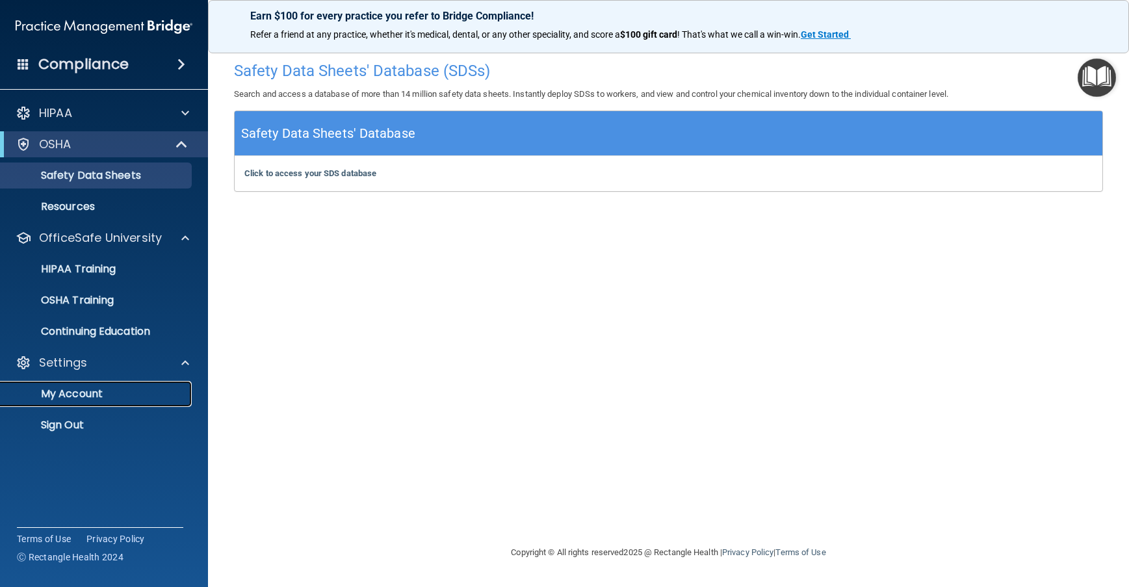
click at [141, 400] on link "My Account" at bounding box center [89, 394] width 205 height 26
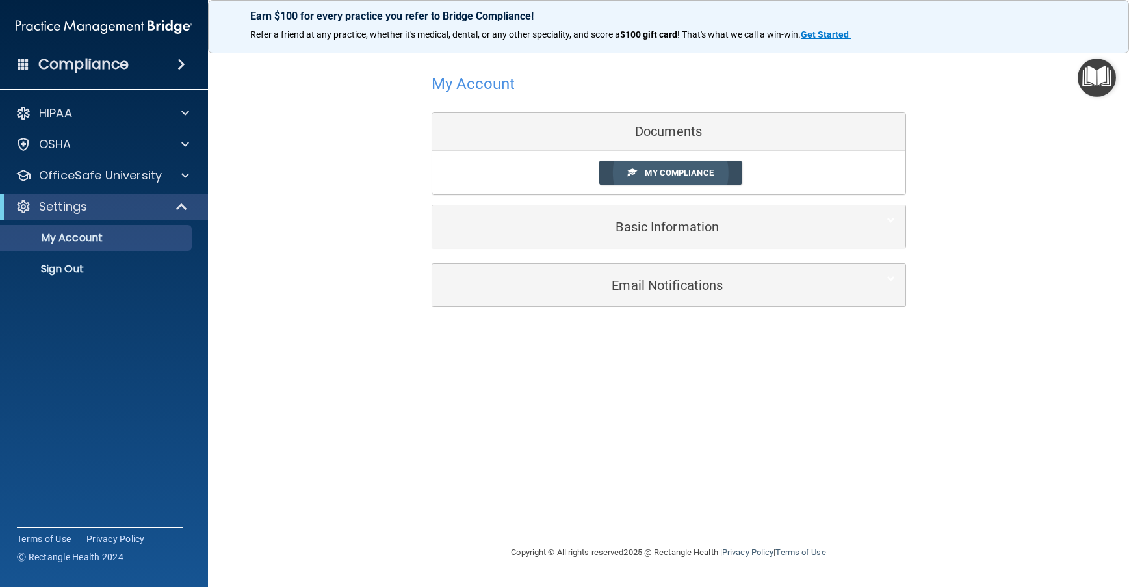
click at [661, 176] on span "My Compliance" at bounding box center [679, 173] width 68 height 10
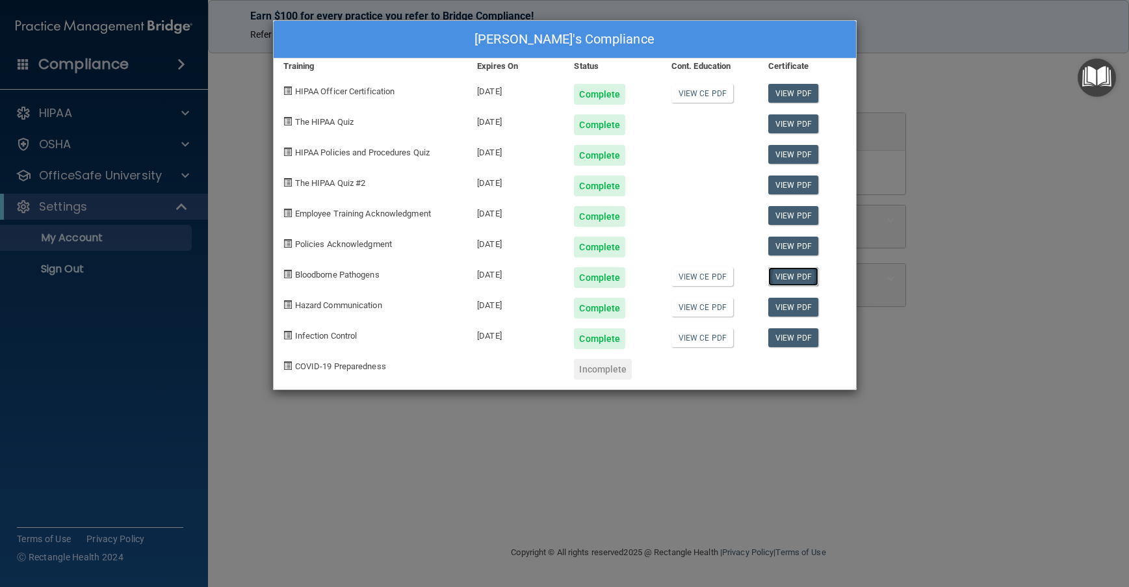
click at [780, 276] on link "View PDF" at bounding box center [793, 276] width 50 height 19
click at [801, 317] on div "View PDF" at bounding box center [807, 303] width 97 height 31
click at [798, 311] on link "View PDF" at bounding box center [793, 307] width 50 height 19
click at [799, 339] on link "View PDF" at bounding box center [793, 337] width 50 height 19
click at [686, 408] on div "Henry Bing's Compliance Training Expires On Status Cont. Education Certificate …" at bounding box center [564, 293] width 1129 height 587
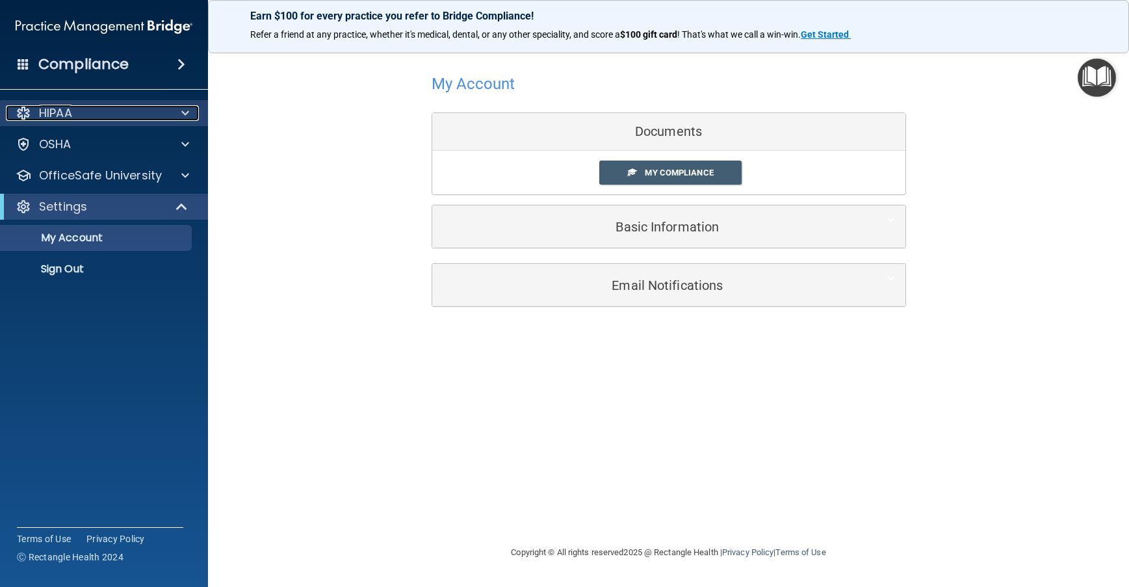
click at [111, 107] on div "HIPAA" at bounding box center [86, 113] width 161 height 16
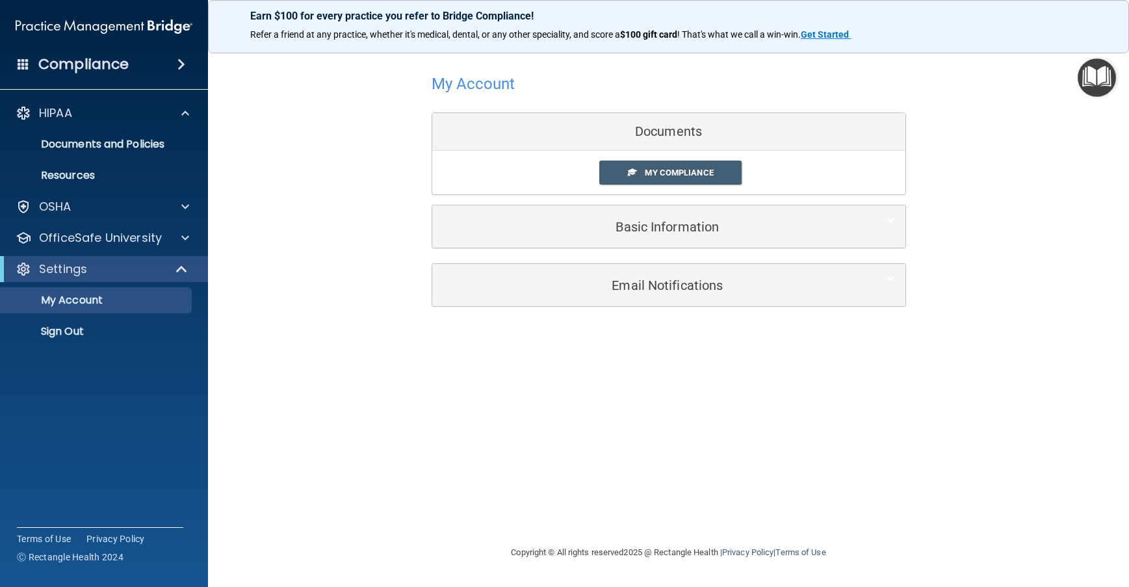
click at [318, 224] on div "My Account Documents My Compliance My Compliance My BAA Basic Information Full …" at bounding box center [668, 188] width 869 height 267
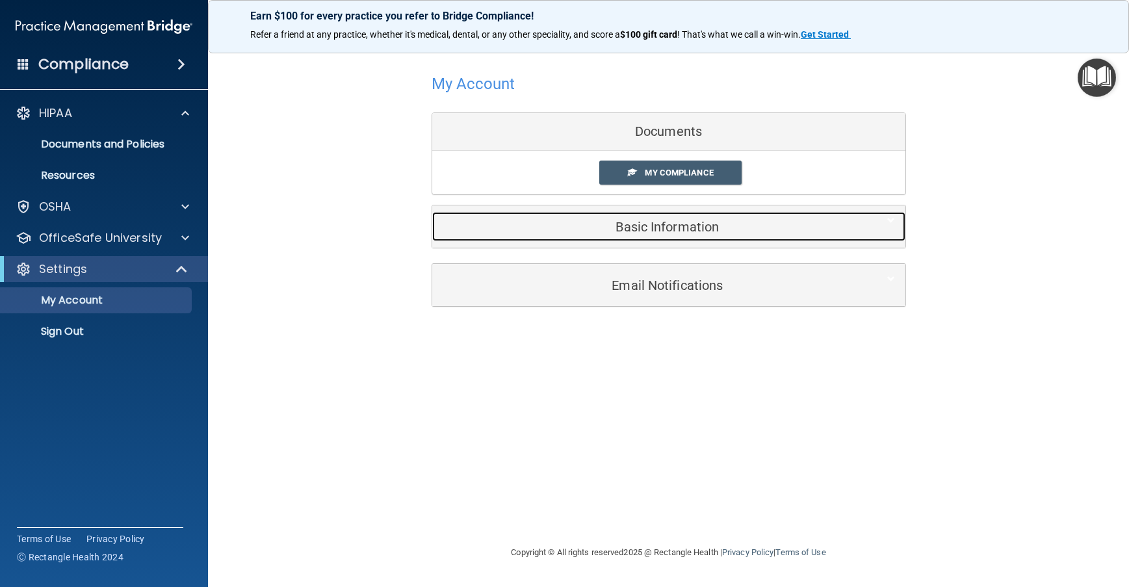
click at [727, 238] on div "Basic Information" at bounding box center [649, 226] width 434 height 29
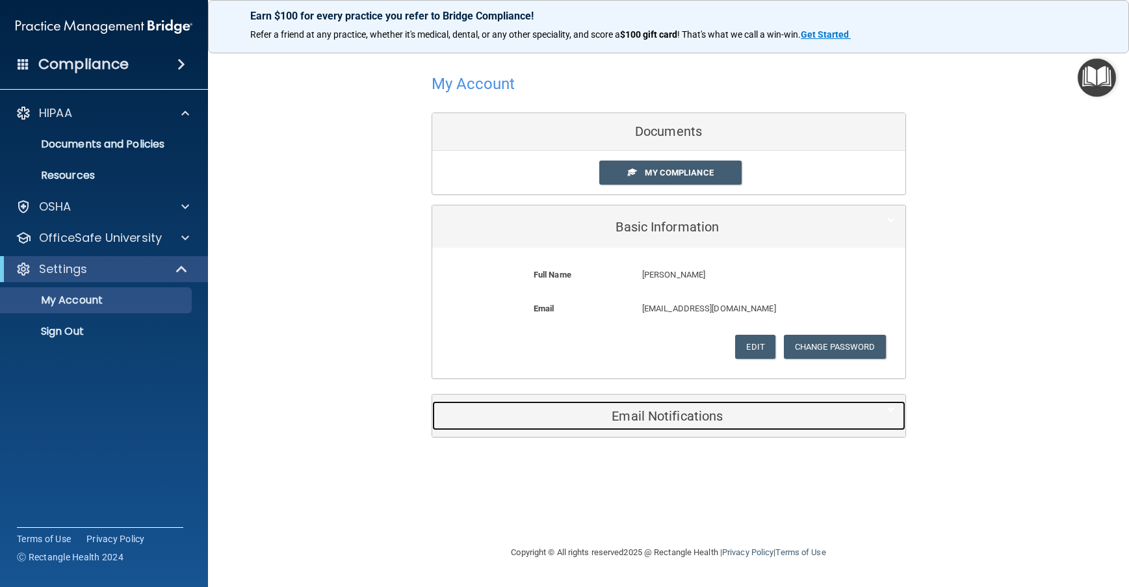
click at [659, 415] on h5 "Email Notifications" at bounding box center [649, 416] width 414 height 14
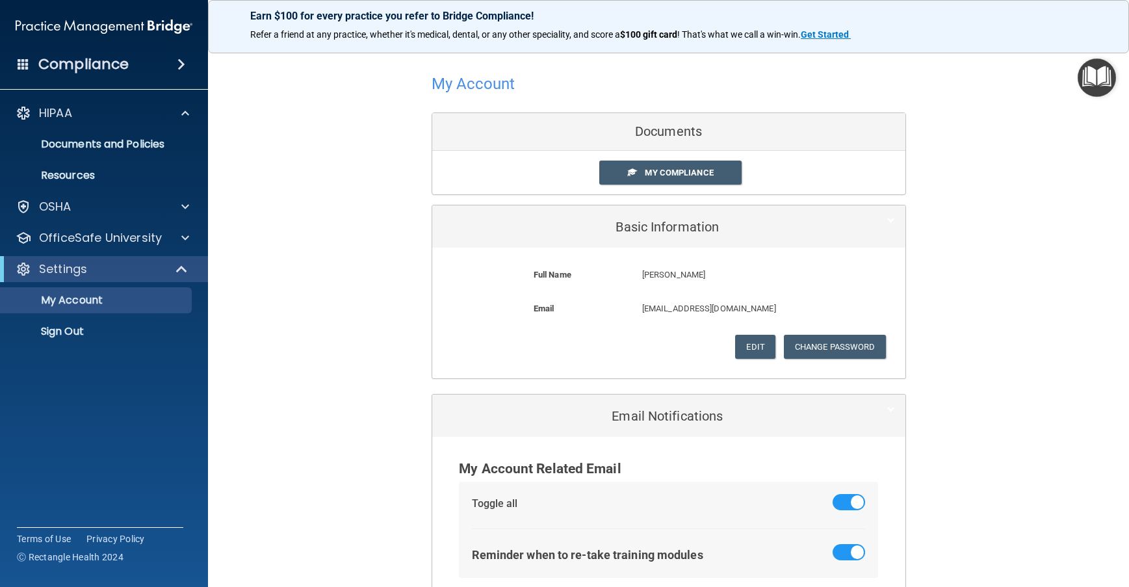
click at [1089, 75] on img "Open Resource Center" at bounding box center [1097, 78] width 38 height 38
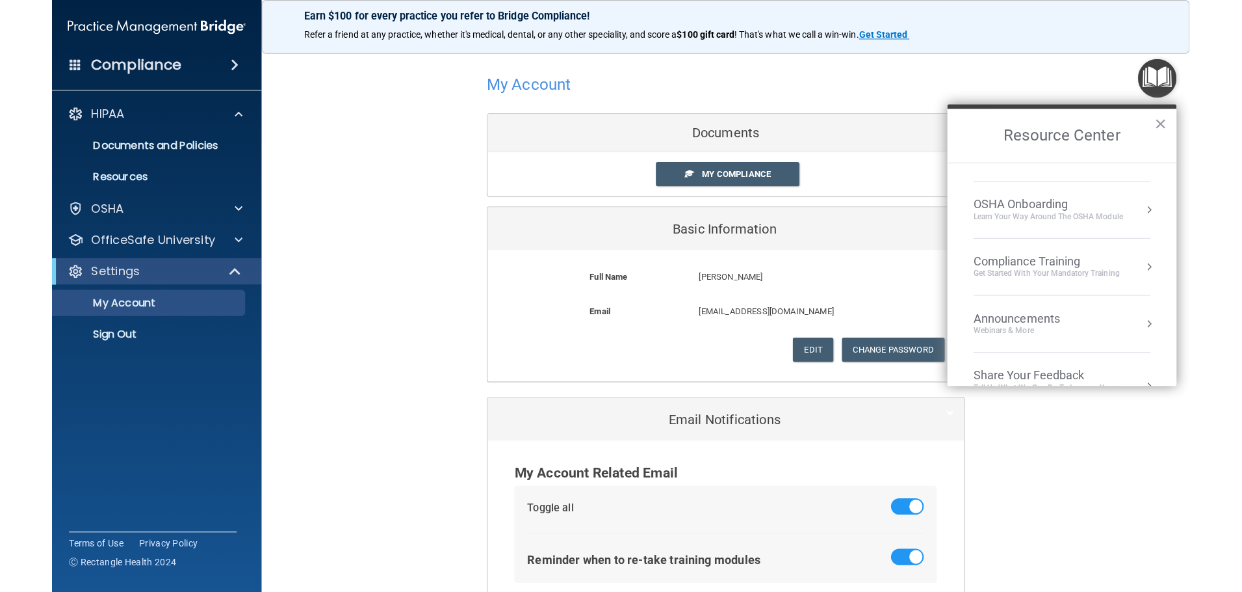
scroll to position [73, 0]
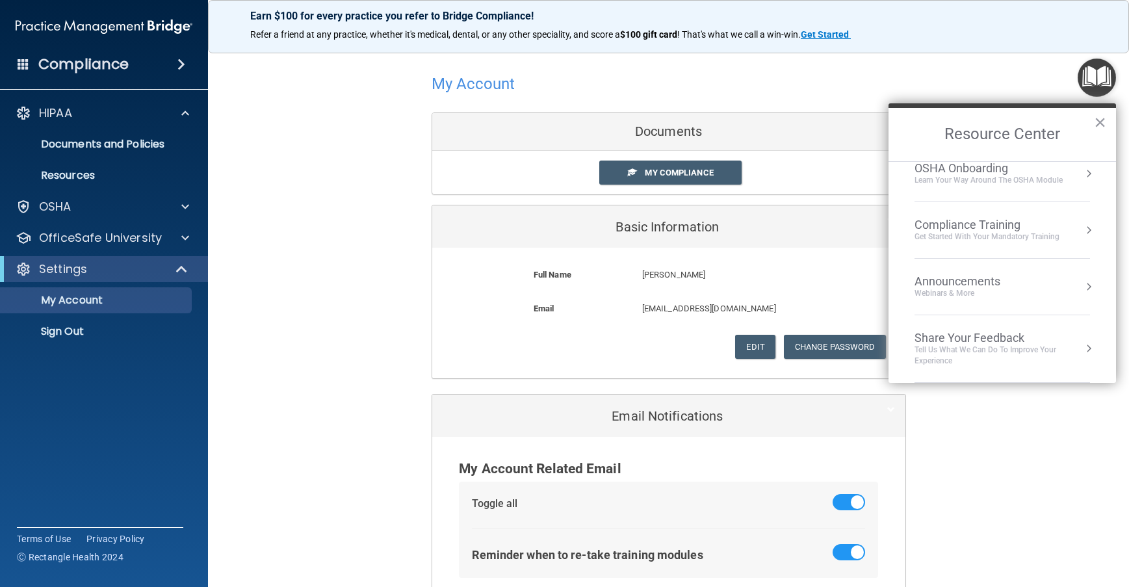
click at [998, 412] on div "My Account Documents My Compliance My Compliance My BAA Basic Information Full …" at bounding box center [668, 334] width 869 height 558
click at [1107, 124] on h2 "Resource Center" at bounding box center [1003, 134] width 228 height 53
click at [1103, 124] on button "×" at bounding box center [1100, 122] width 12 height 21
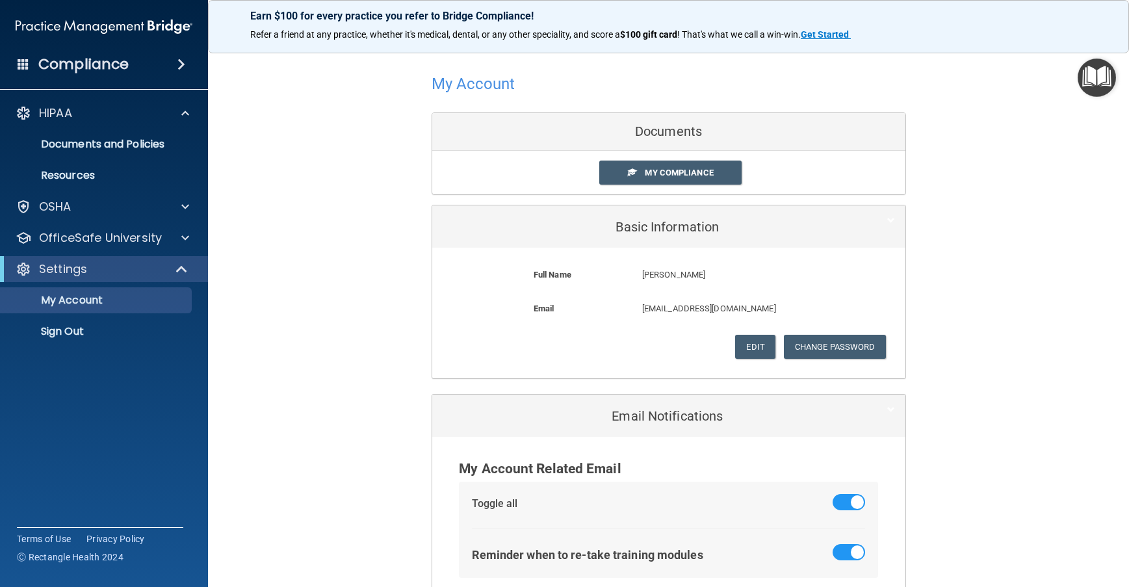
click at [1052, 118] on div "My Account Documents My Compliance My Compliance My BAA Basic Information Full …" at bounding box center [668, 334] width 869 height 558
